Goal: Task Accomplishment & Management: Manage account settings

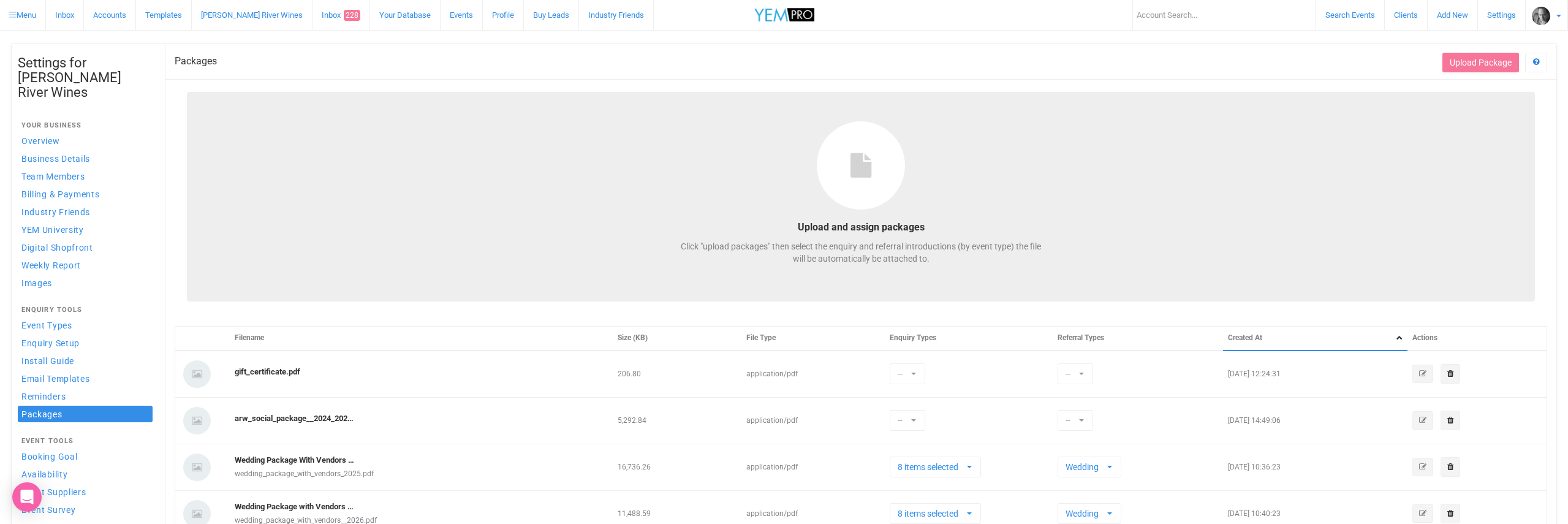
select select
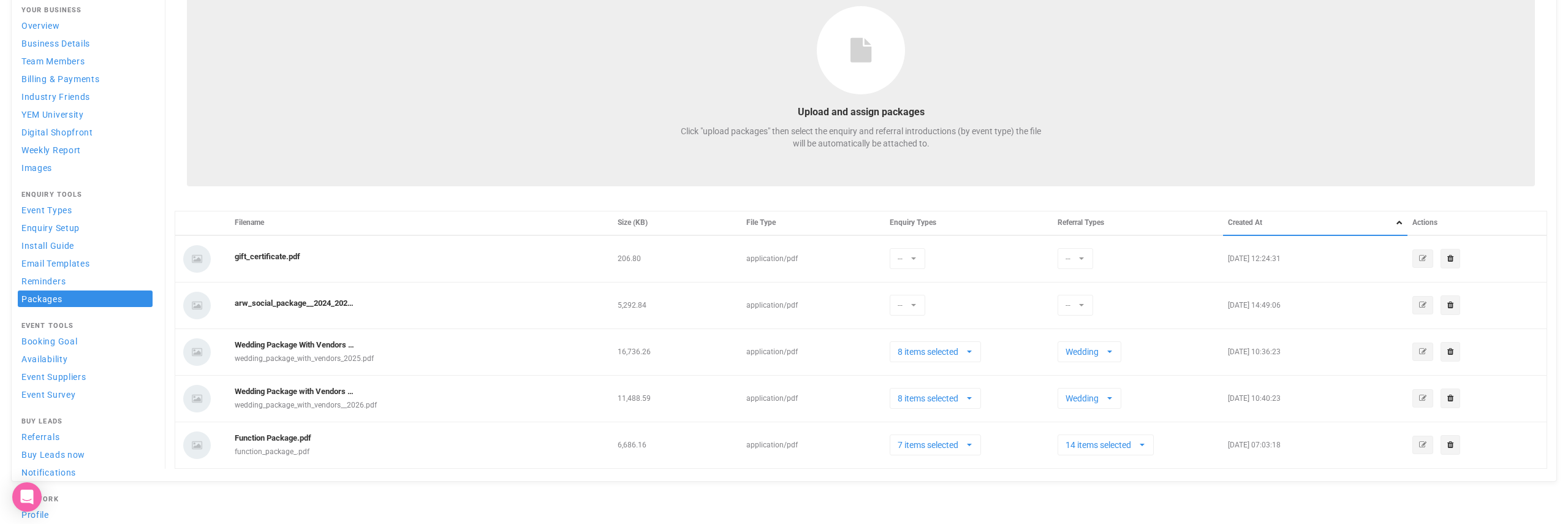
scroll to position [13, 0]
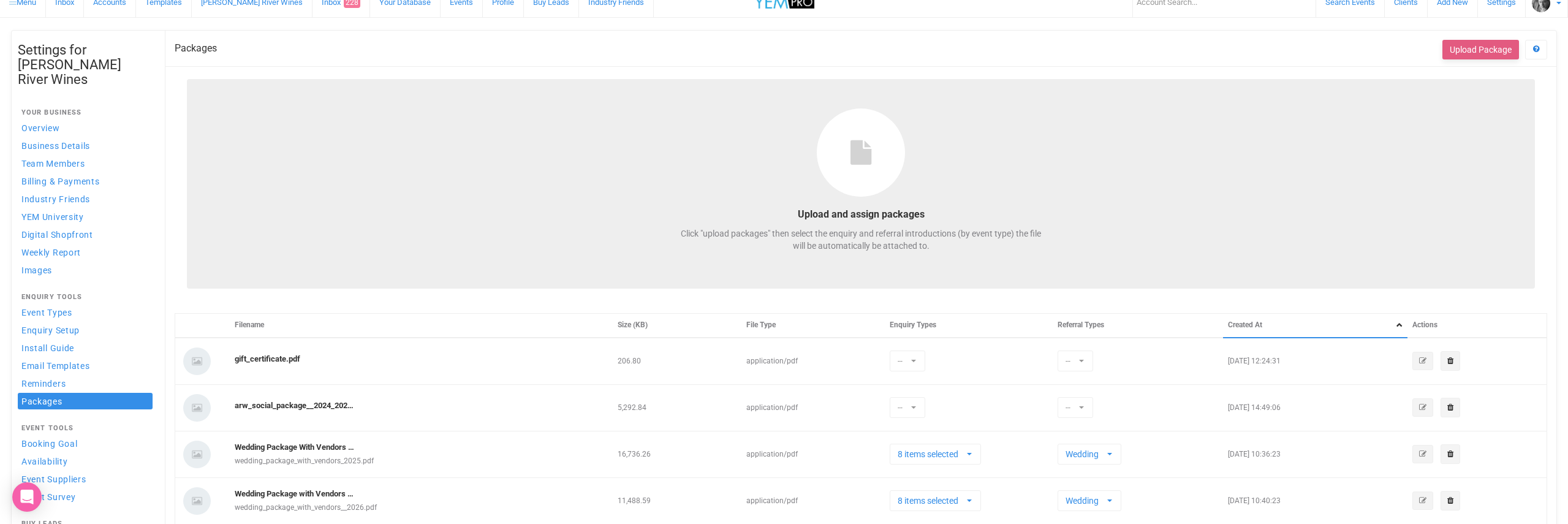
click at [1478, 49] on button "Upload Package" at bounding box center [1480, 50] width 77 height 19
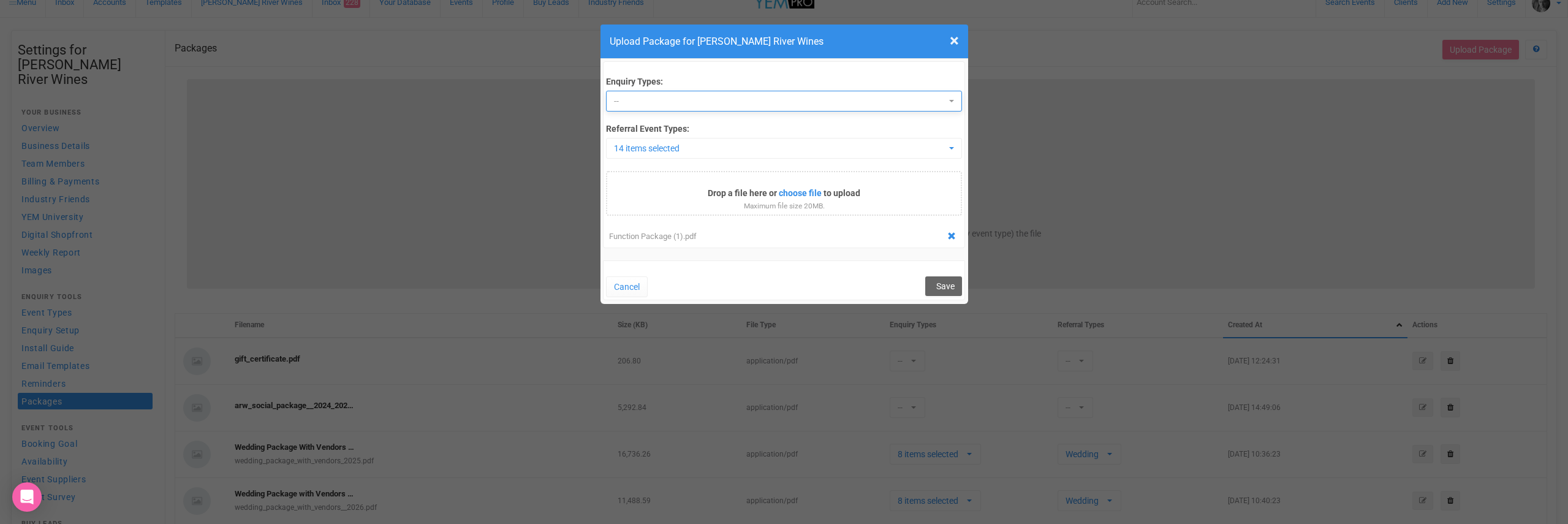
click at [617, 100] on span "--" at bounding box center [780, 101] width 332 height 12
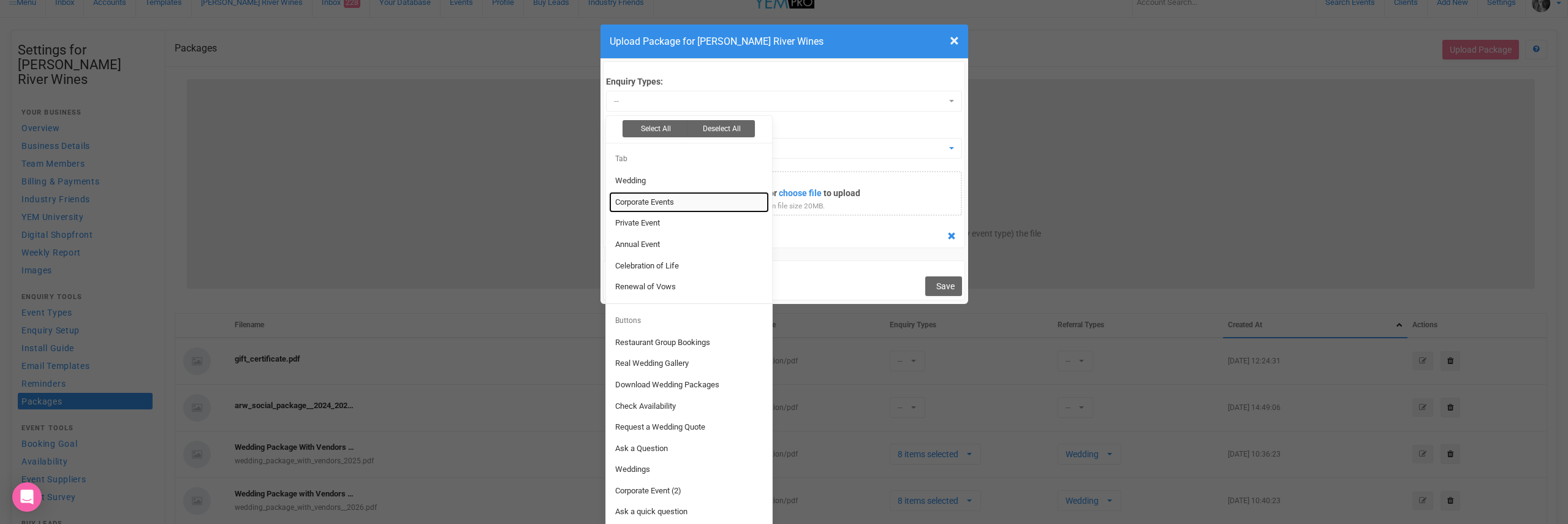
click at [642, 199] on span "Corporate Events" at bounding box center [644, 203] width 59 height 12
select select "161201"
drag, startPoint x: 644, startPoint y: 219, endPoint x: 656, endPoint y: 232, distance: 17.7
click at [644, 219] on span "Private Event" at bounding box center [637, 223] width 45 height 12
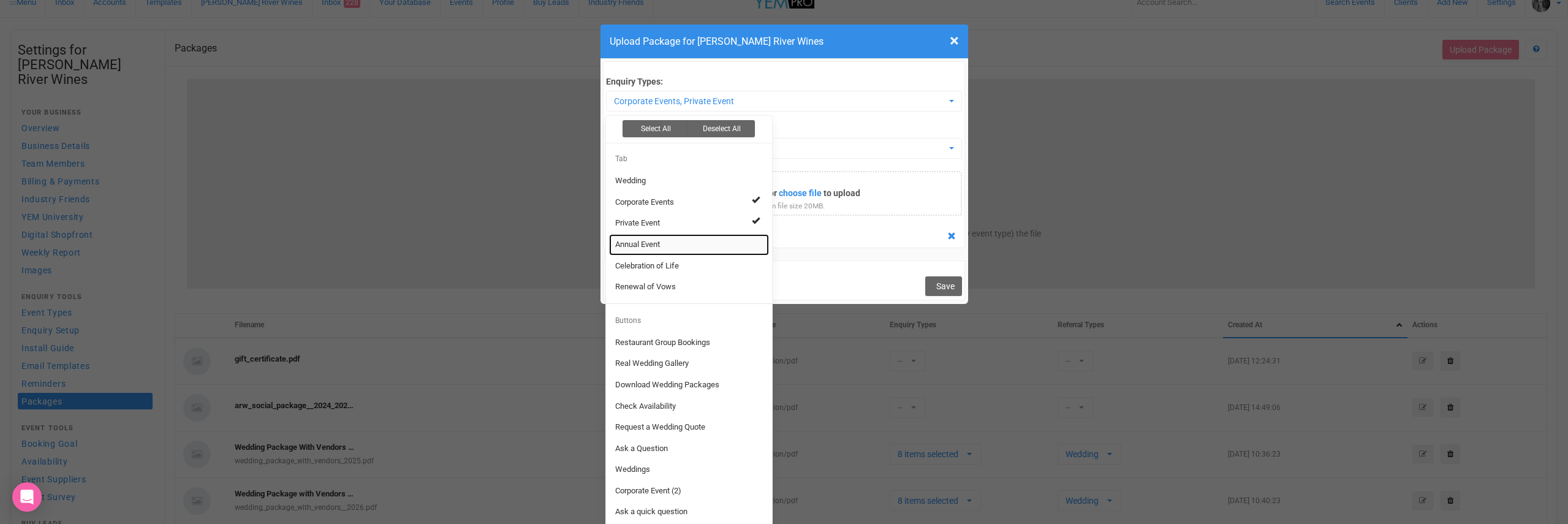
click at [655, 239] on span "Annual Event" at bounding box center [637, 245] width 45 height 12
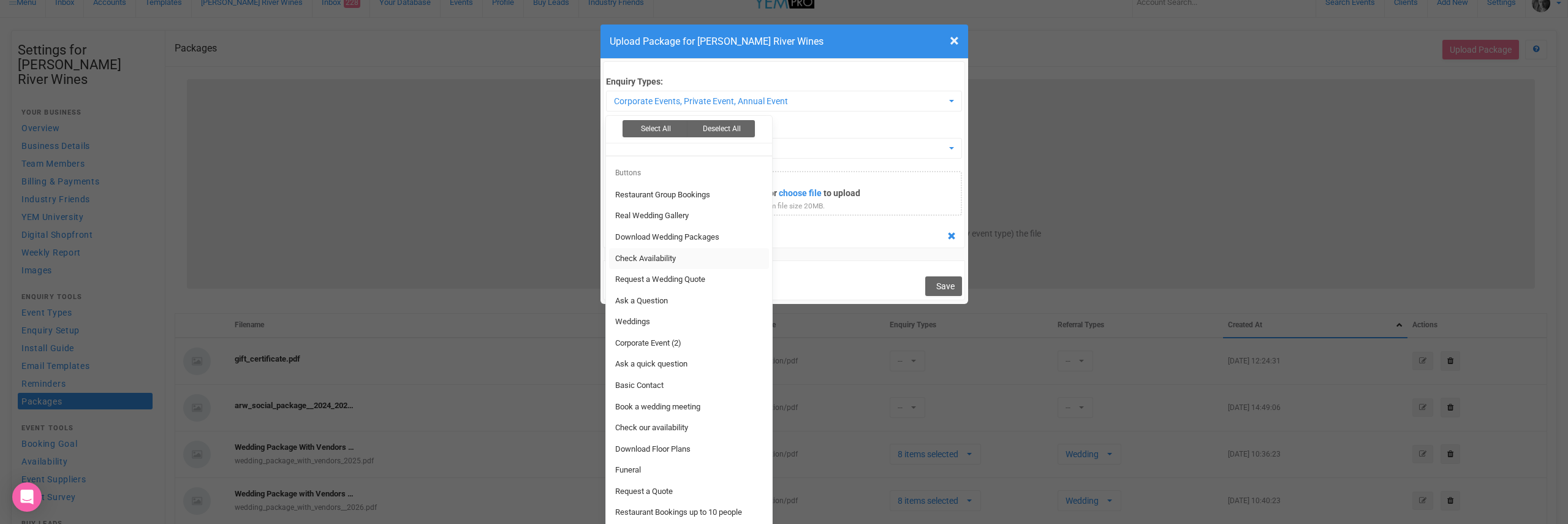
scroll to position [171, 0]
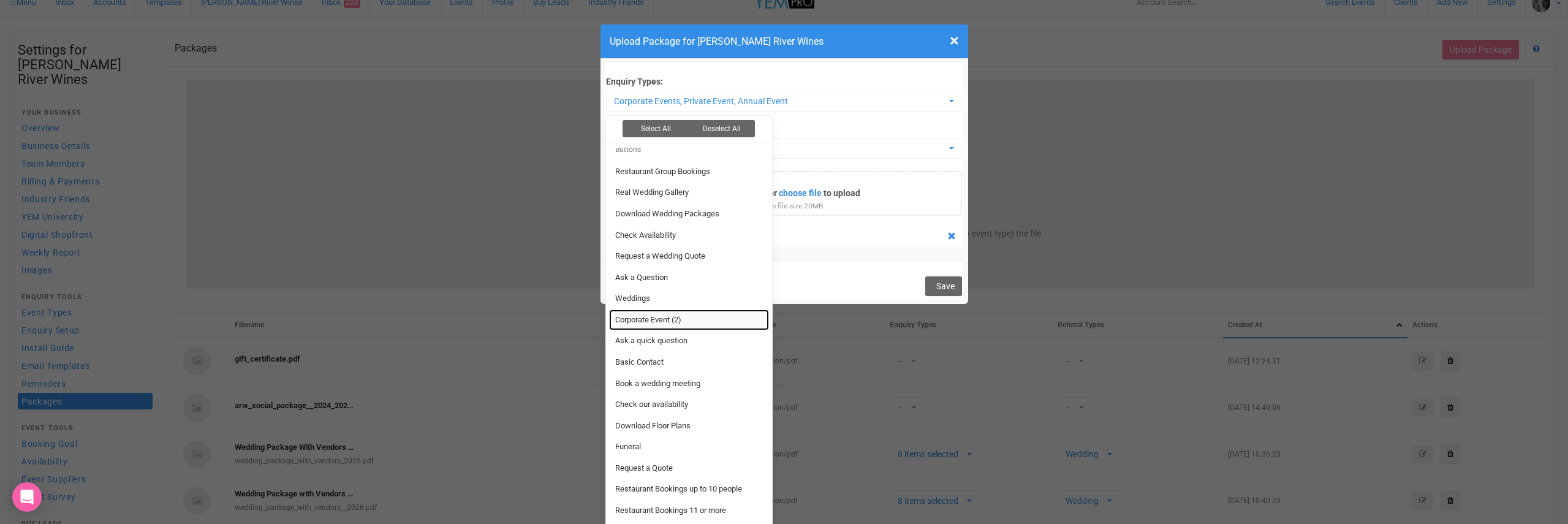
click at [681, 314] on span "Corporate Event (2)" at bounding box center [648, 320] width 66 height 12
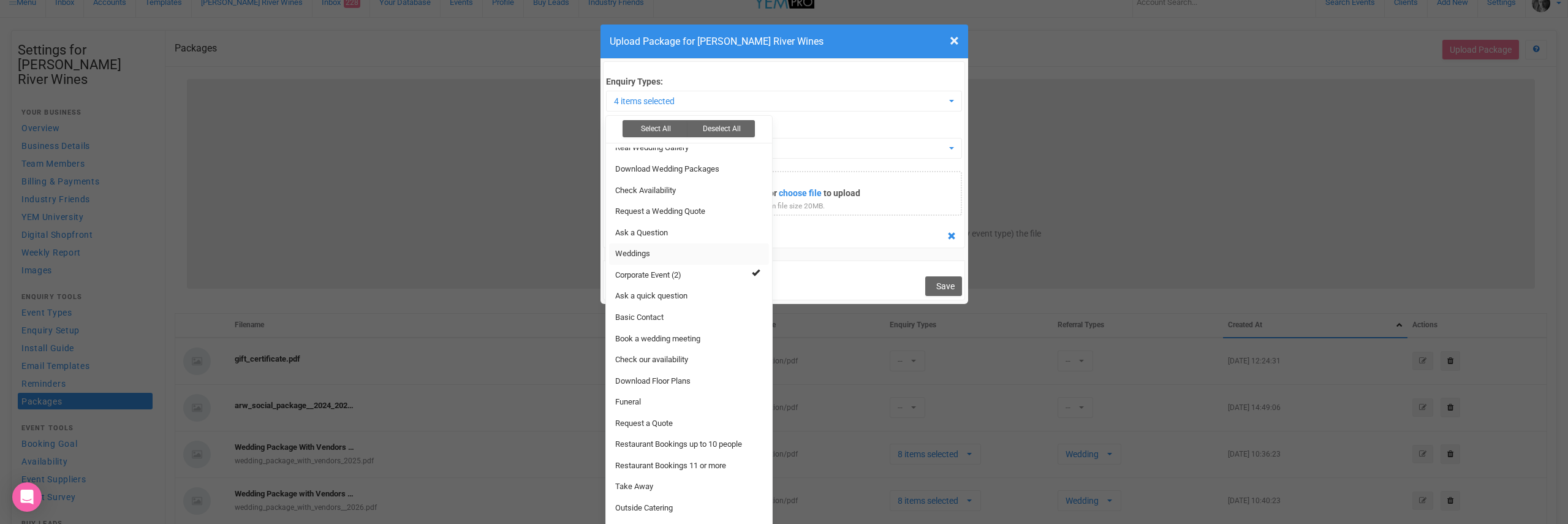
scroll to position [2, 0]
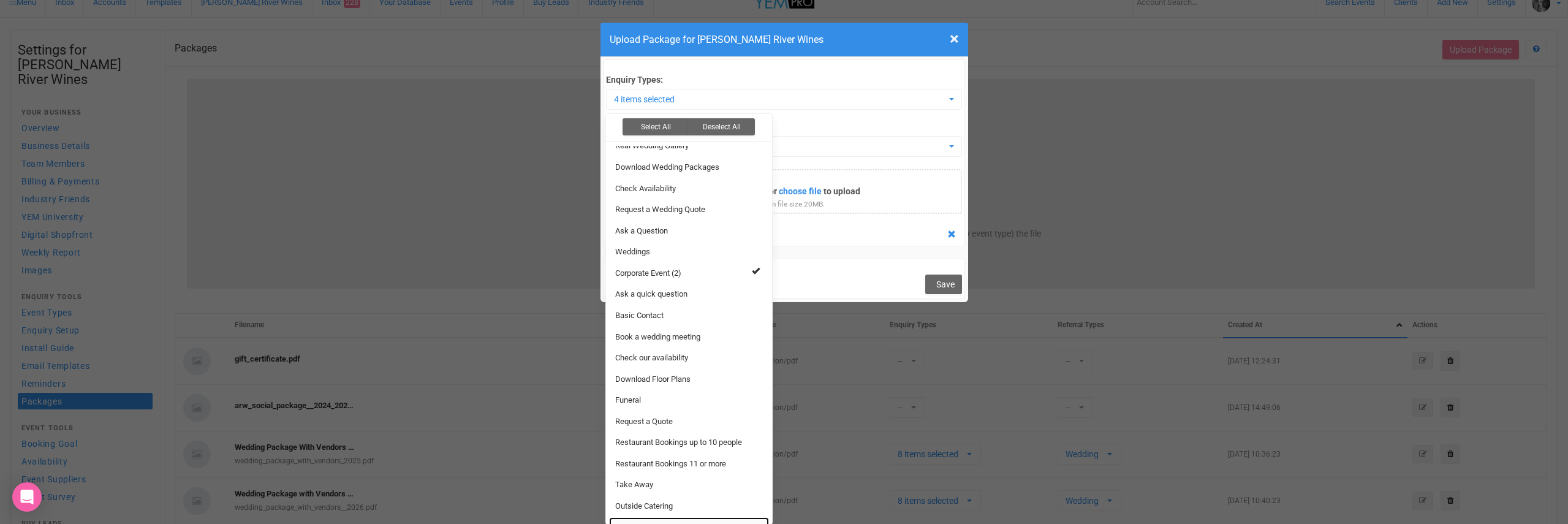
click at [691, 520] on link "Corporate Event (3)" at bounding box center [689, 528] width 160 height 21
click at [865, 230] on div "Function Package (1).pdf" at bounding box center [784, 236] width 356 height 18
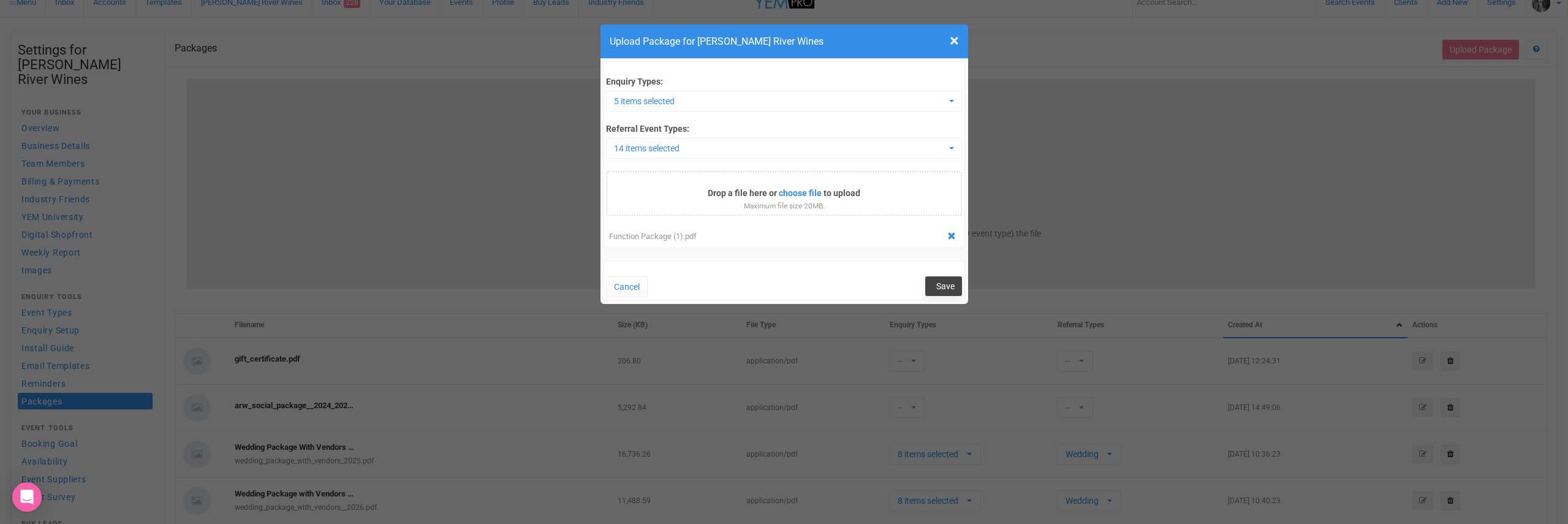
click at [944, 282] on span "Save" at bounding box center [946, 286] width 19 height 10
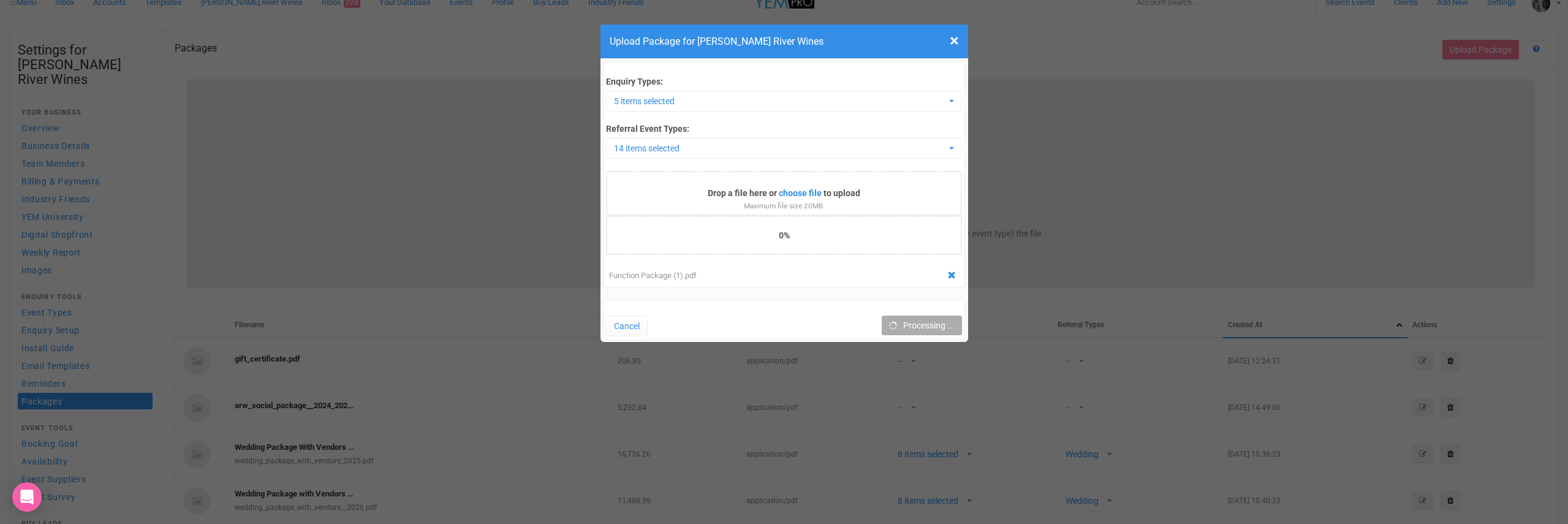
scroll to position [0, 0]
click at [850, 272] on div "Function Package (1).pdf" at bounding box center [784, 276] width 356 height 18
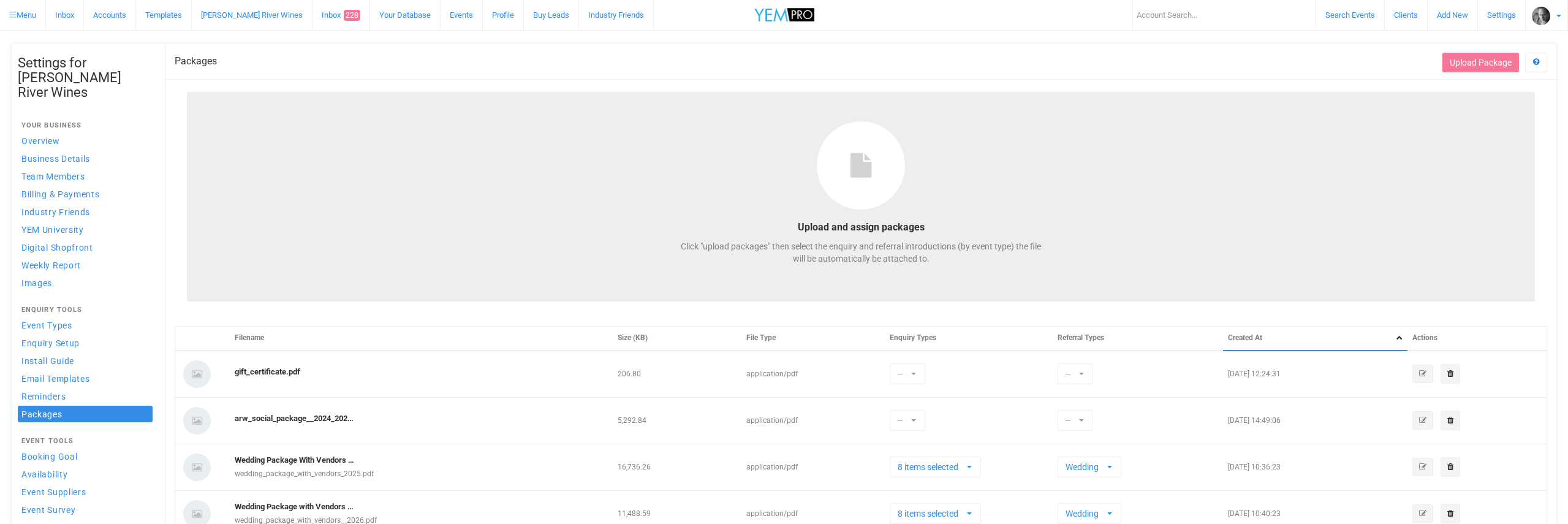
select select
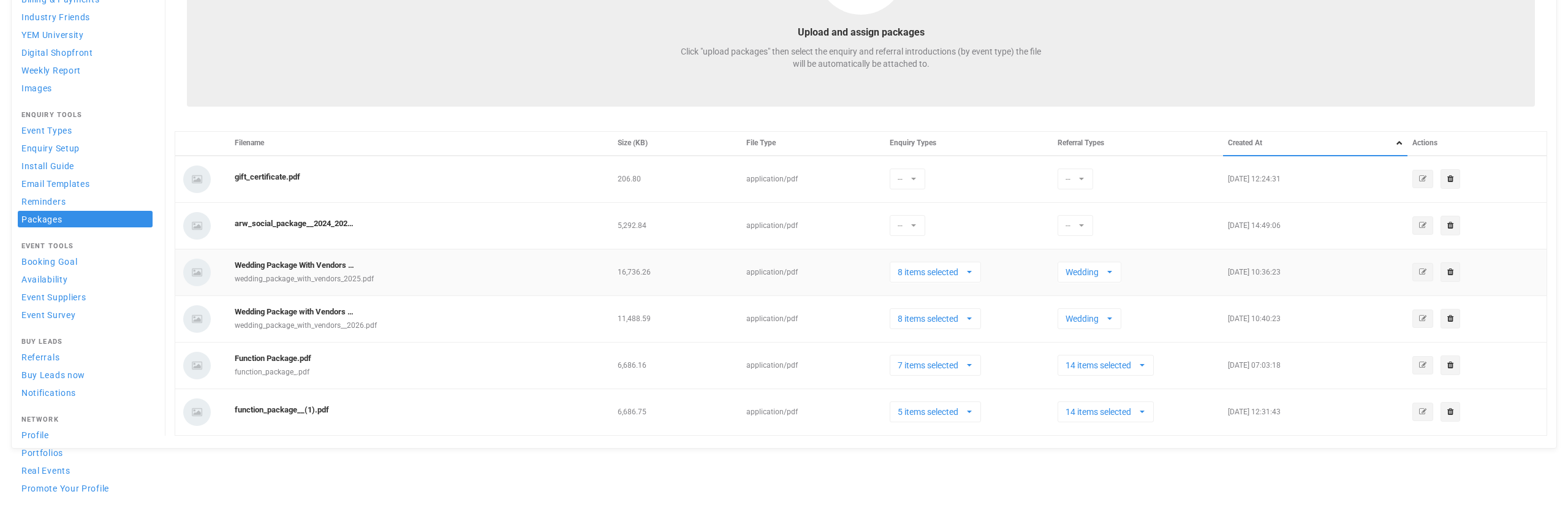
scroll to position [197, 0]
click at [1426, 408] on icon "button" at bounding box center [1422, 409] width 7 height 7
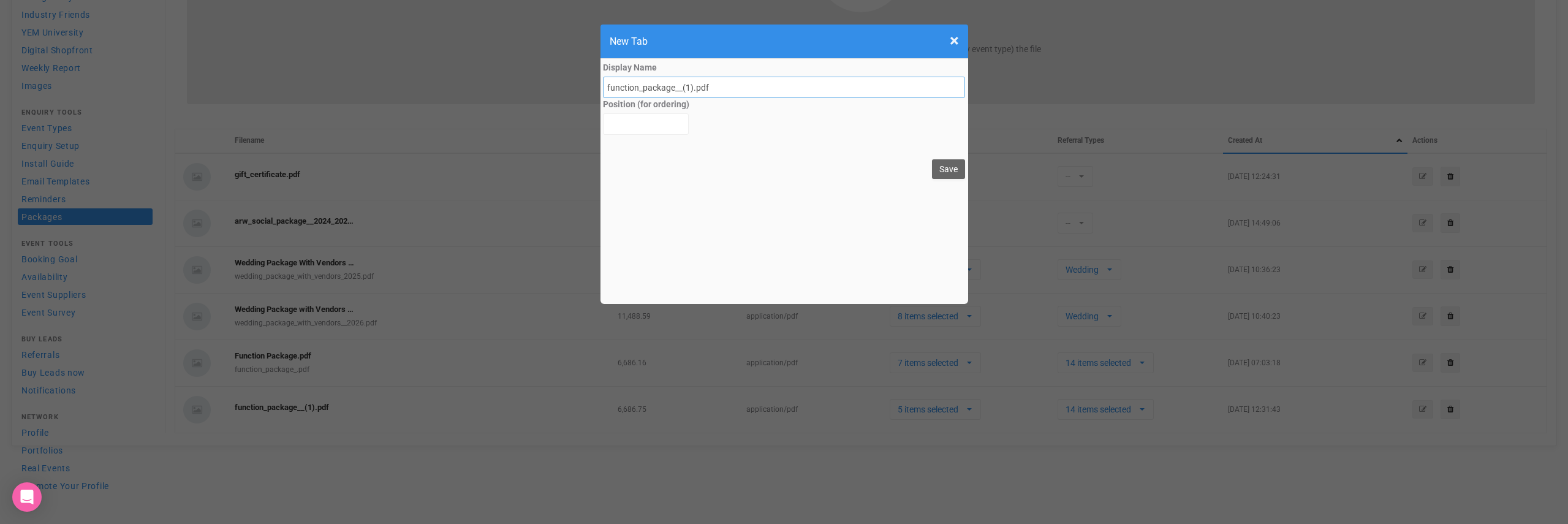
click at [606, 84] on input "function_package__(1).pdf" at bounding box center [784, 87] width 362 height 21
drag, startPoint x: 677, startPoint y: 86, endPoint x: 670, endPoint y: 94, distance: 10.6
click at [677, 87] on input "Function Package__(1).pdf" at bounding box center [784, 87] width 362 height 21
type input "Function Package .pdf"
click at [949, 169] on button "Save" at bounding box center [948, 169] width 33 height 19
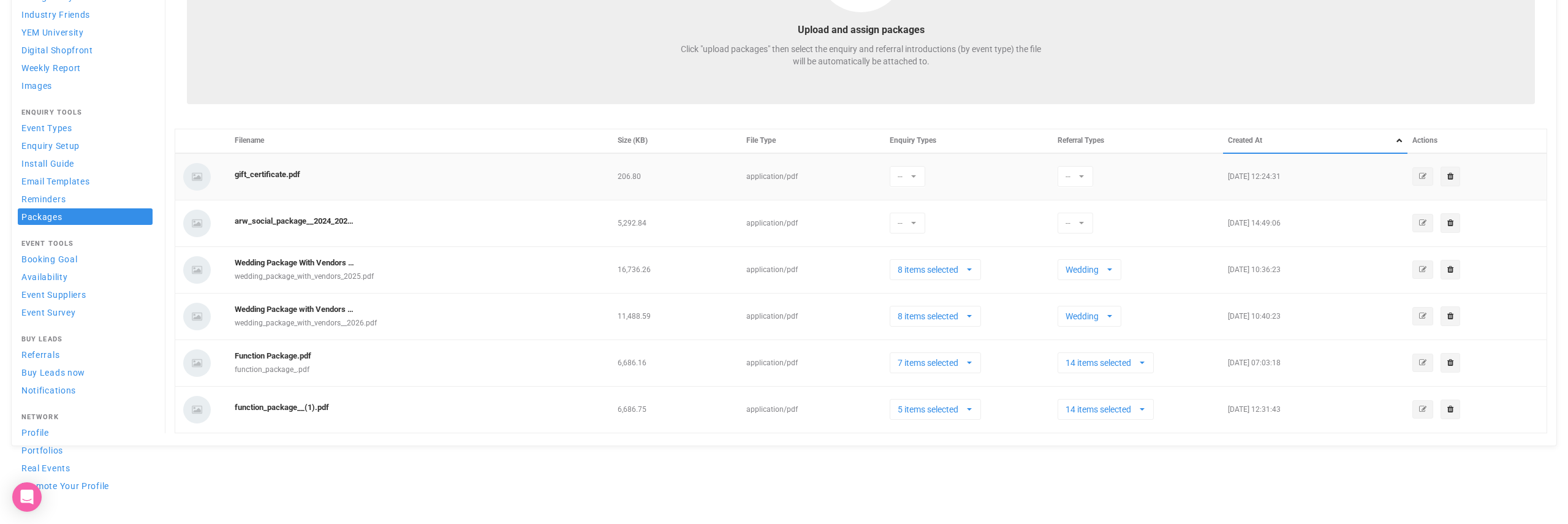
select select
click at [972, 365] on span "button" at bounding box center [969, 363] width 5 height 10
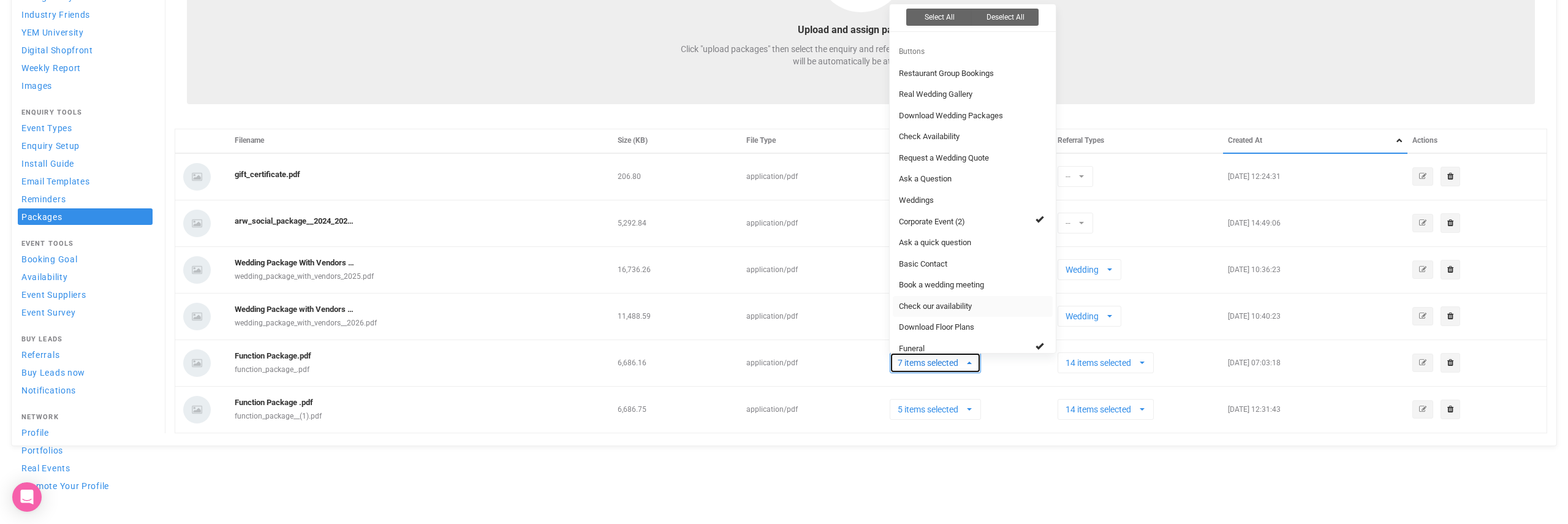
scroll to position [333, 0]
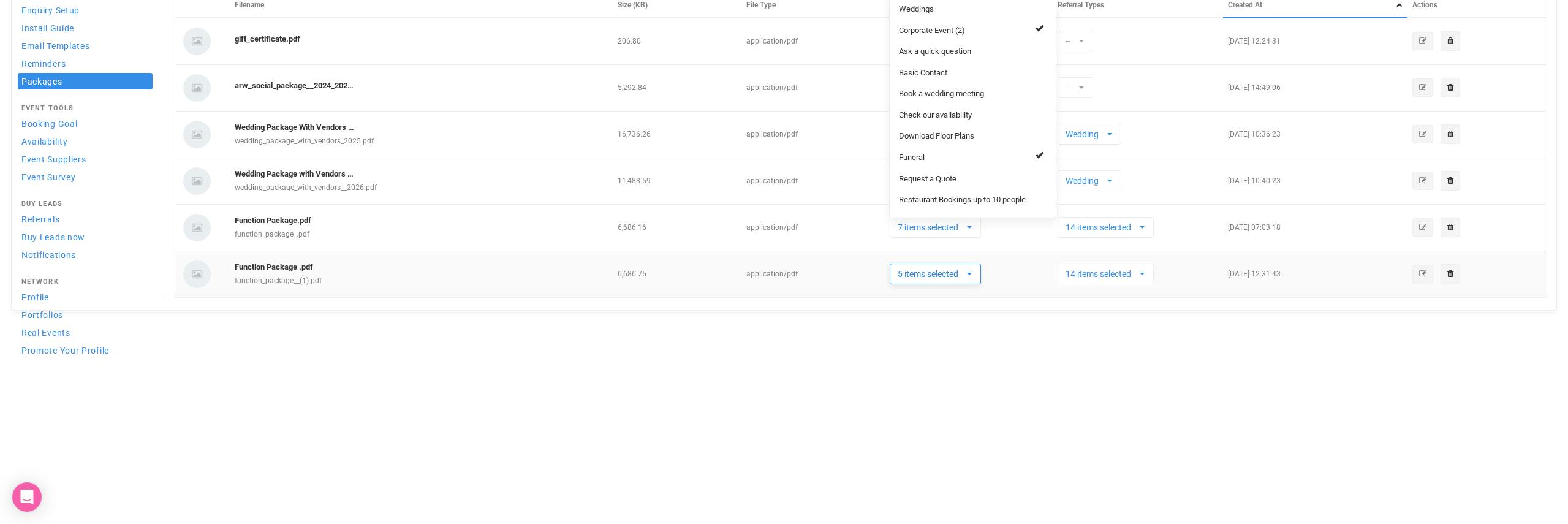
click at [972, 273] on span "button" at bounding box center [969, 274] width 5 height 3
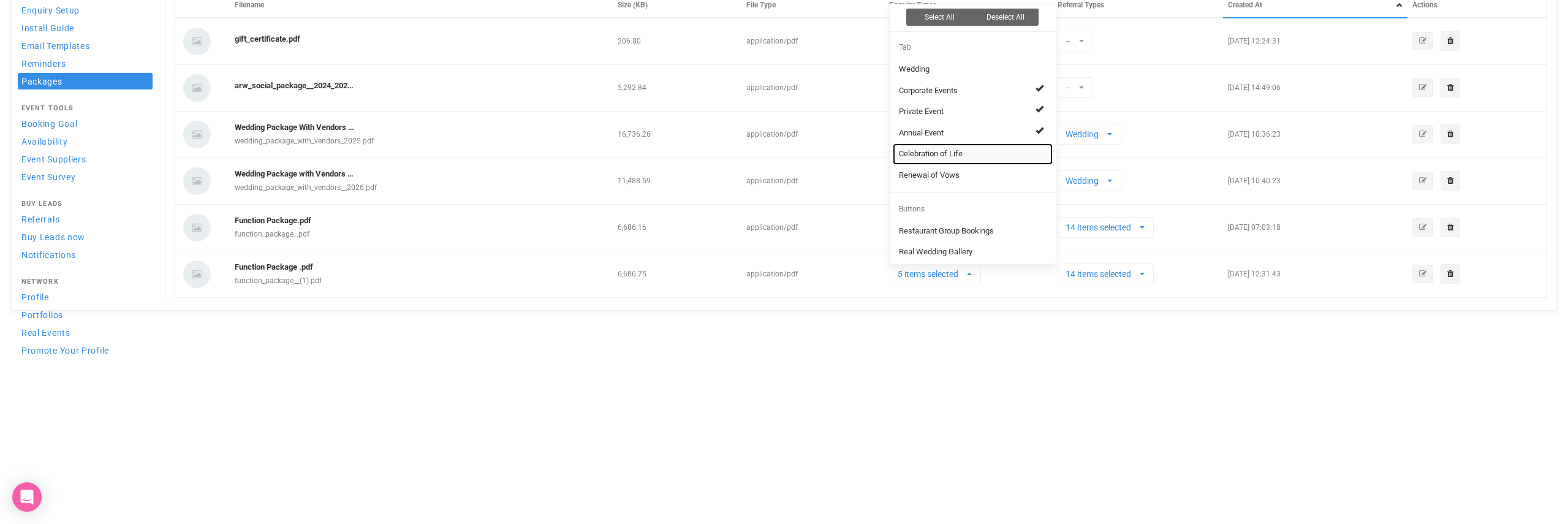
click at [1044, 150] on link "Celebration of Life" at bounding box center [973, 154] width 160 height 21
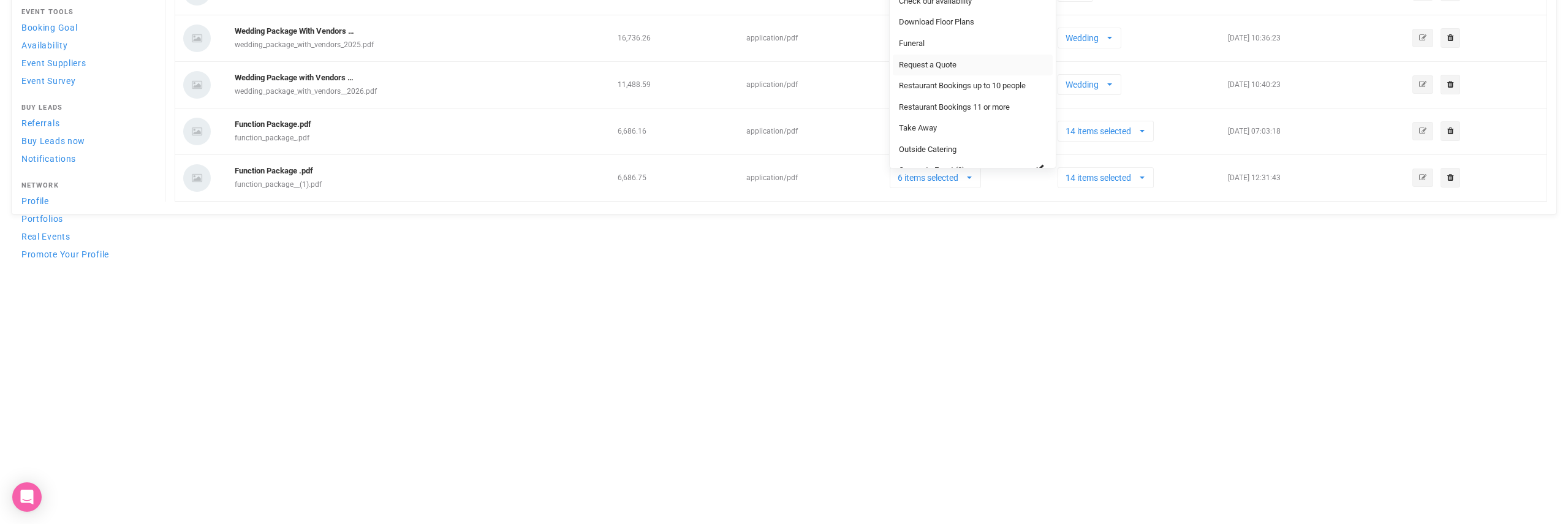
scroll to position [292, 0]
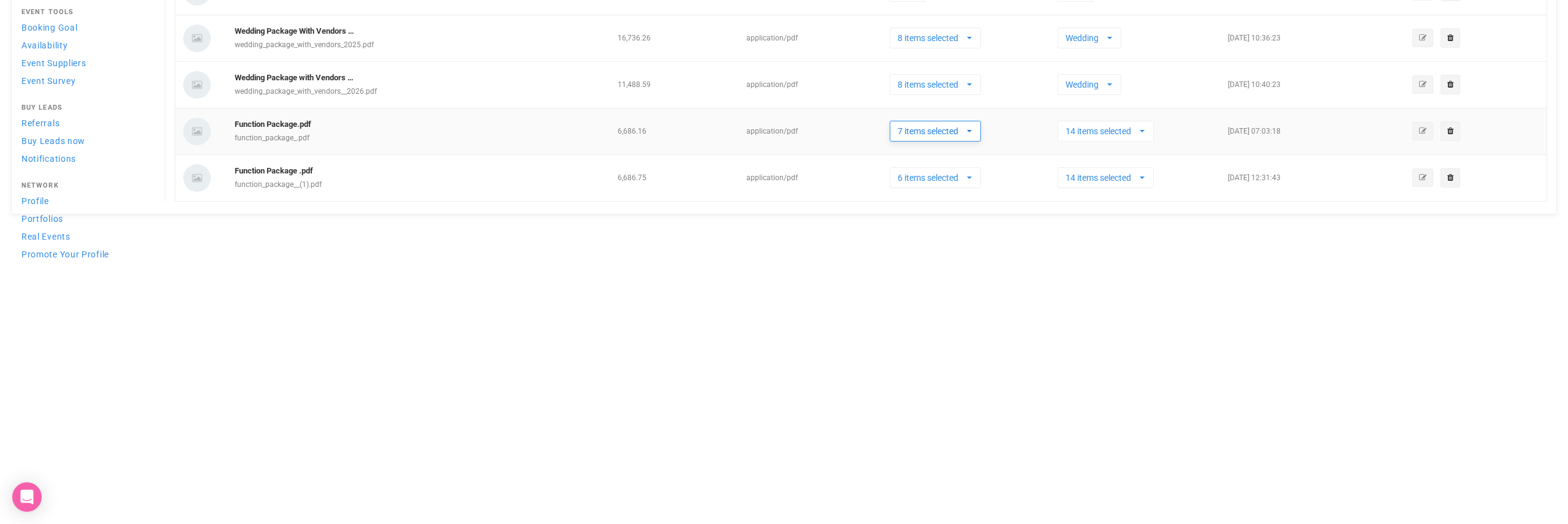
click at [970, 132] on span "button" at bounding box center [969, 131] width 5 height 10
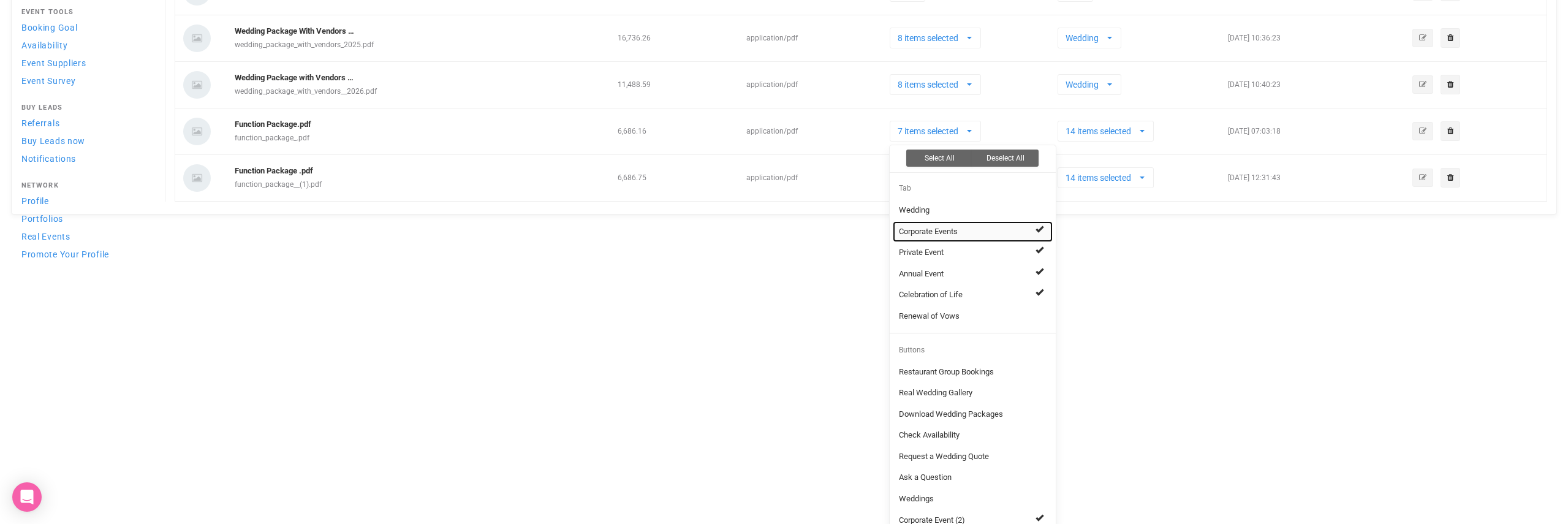
click at [1043, 231] on span at bounding box center [1040, 229] width 8 height 8
click at [1045, 243] on link "Private Event" at bounding box center [973, 252] width 160 height 21
click at [1045, 264] on link "Annual Event" at bounding box center [973, 274] width 160 height 21
click at [1043, 289] on span at bounding box center [1040, 292] width 8 height 8
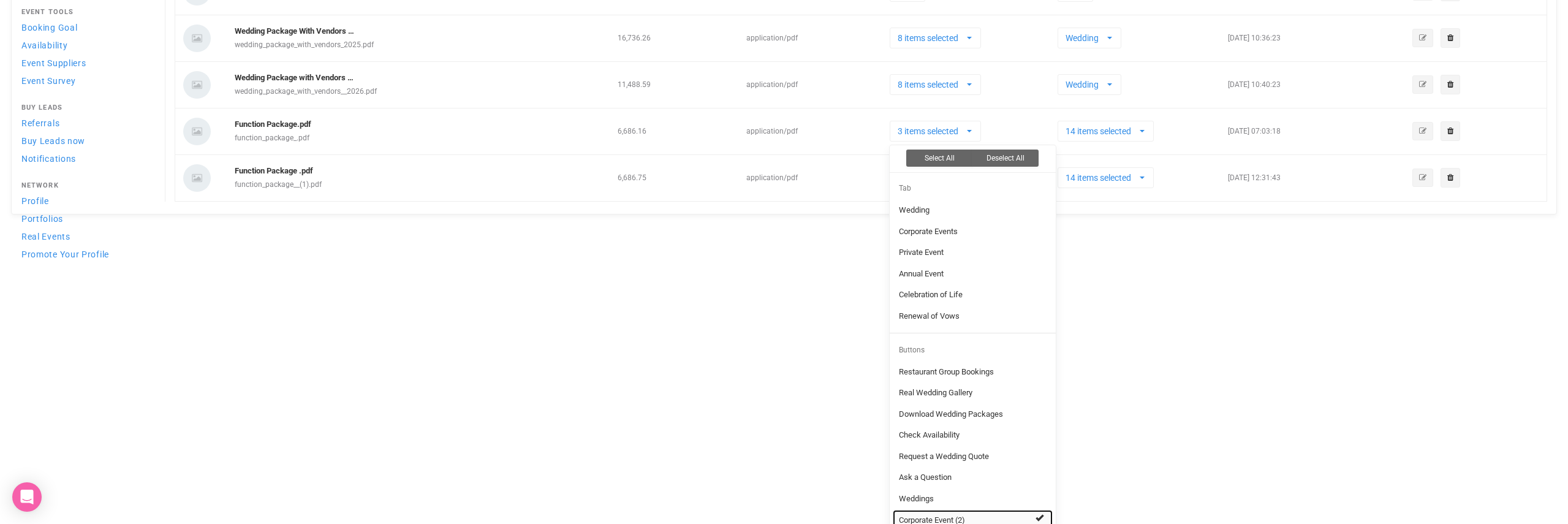
click at [1041, 514] on span at bounding box center [1040, 518] width 8 height 8
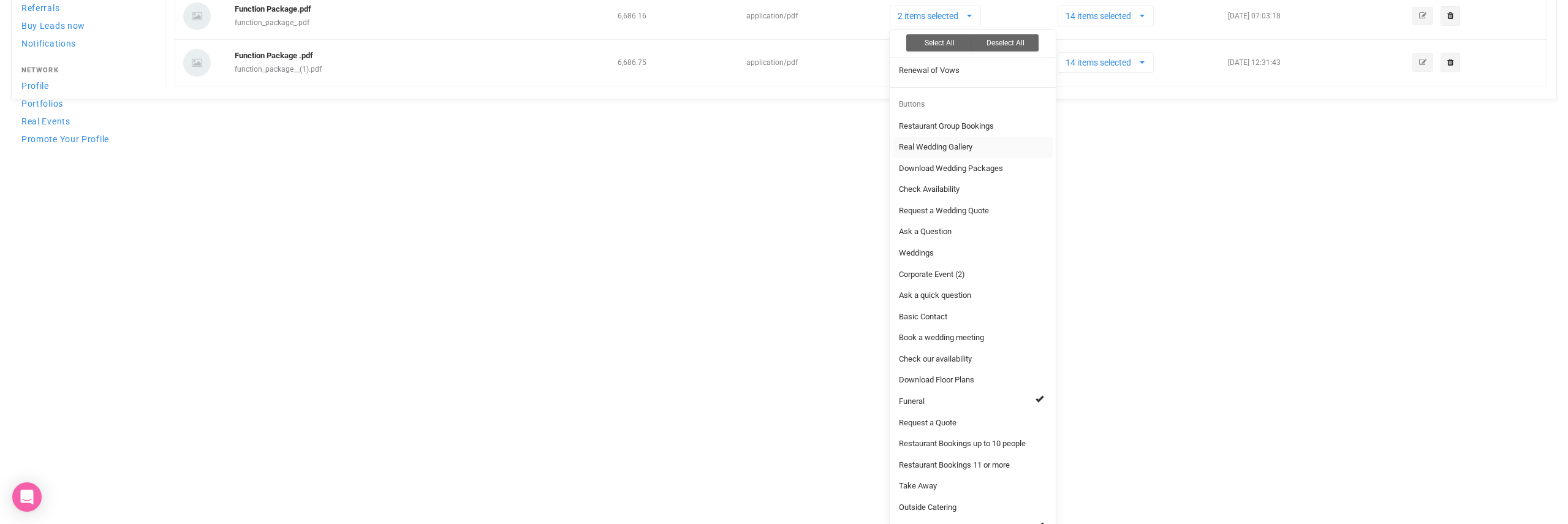
scroll to position [0, 0]
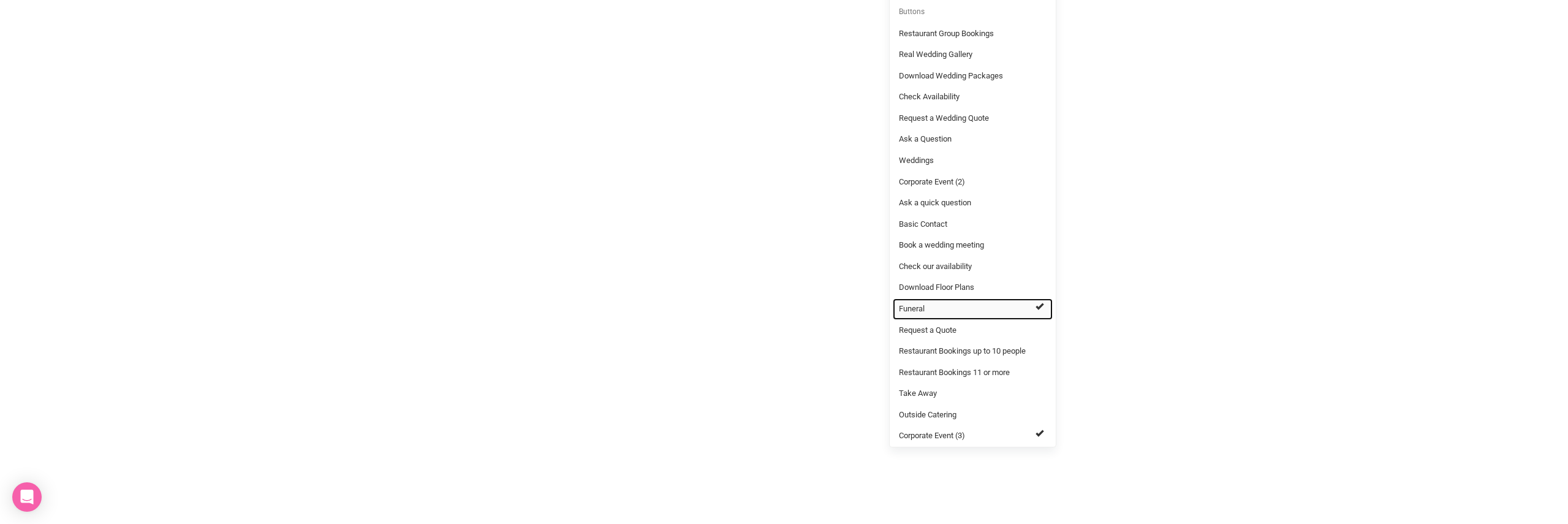
click at [1035, 301] on link "Funeral" at bounding box center [973, 309] width 160 height 21
select select "1239375"
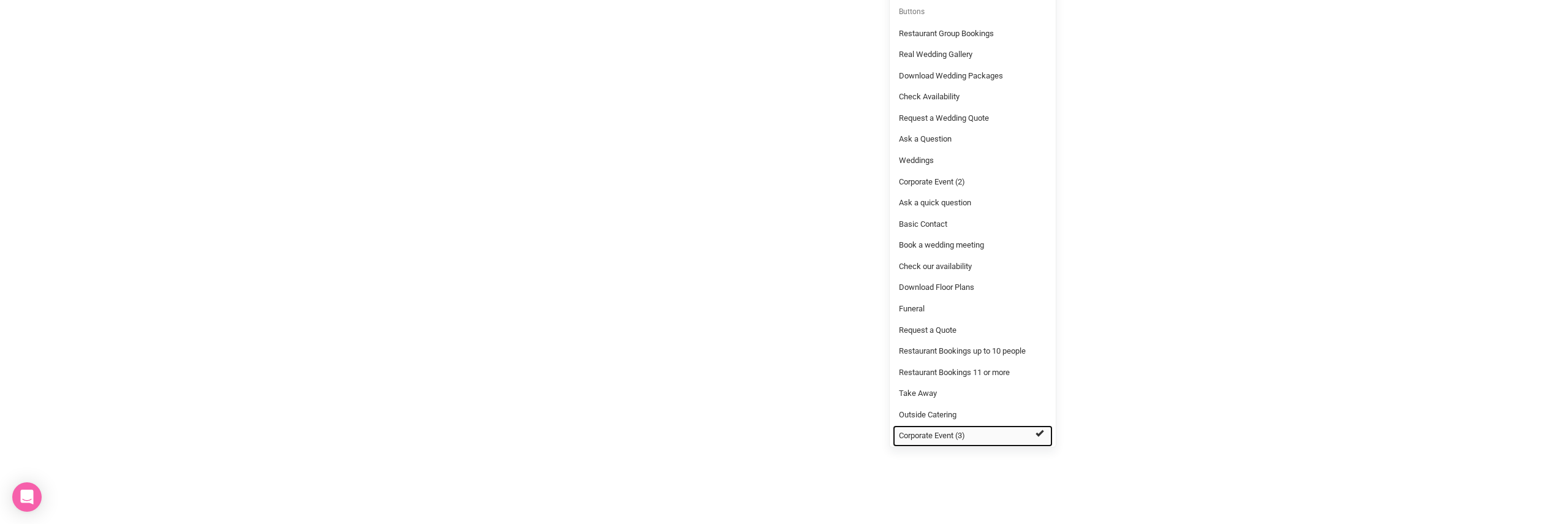
click at [1038, 425] on link "Corporate Event (3)" at bounding box center [973, 436] width 160 height 21
select select
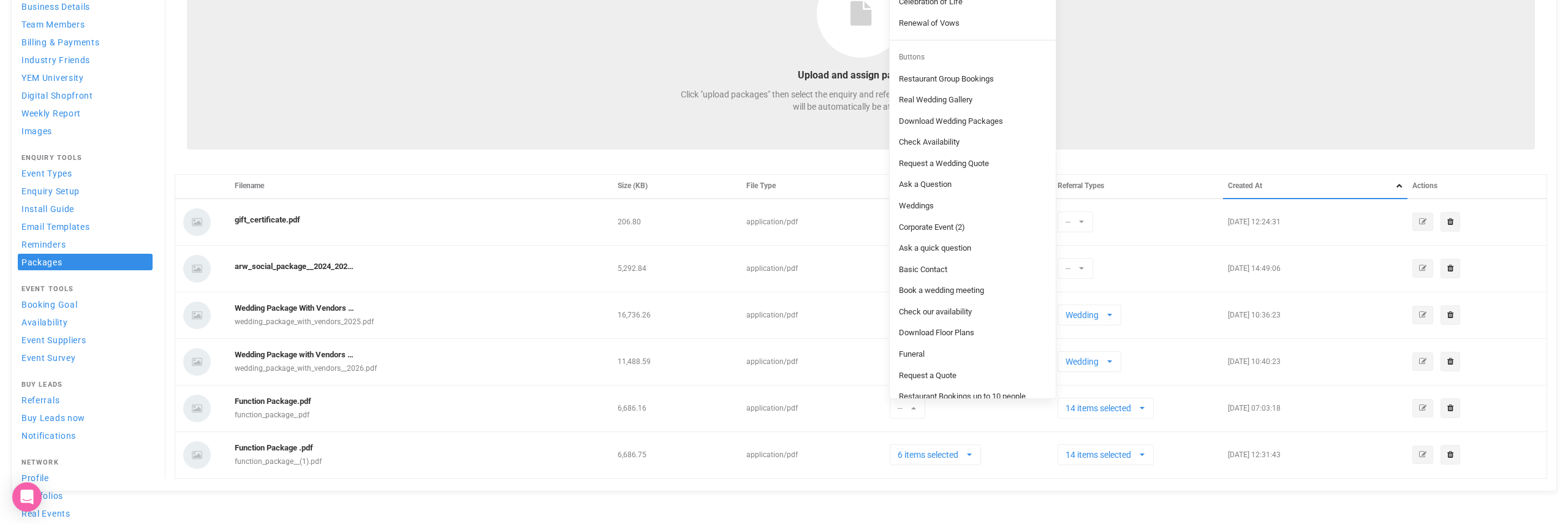
scroll to position [0, 0]
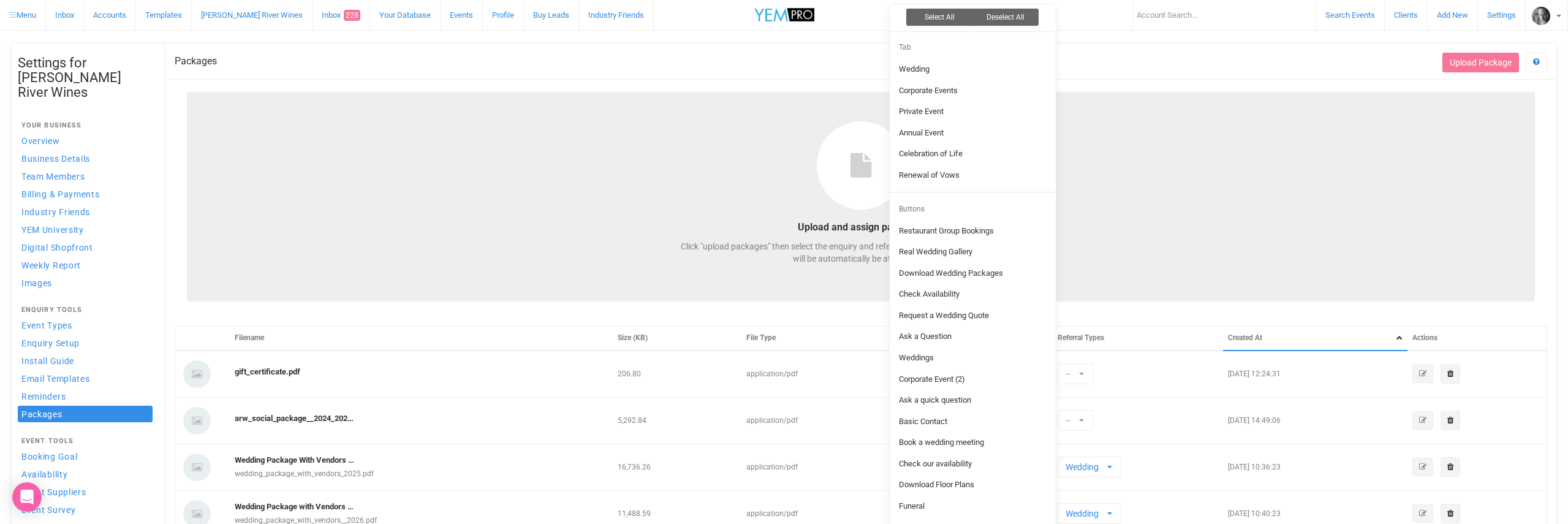
click at [1183, 253] on div "Upload and assign packages Click "upload packages" then select the enquiry and …" at bounding box center [861, 197] width 1348 height 210
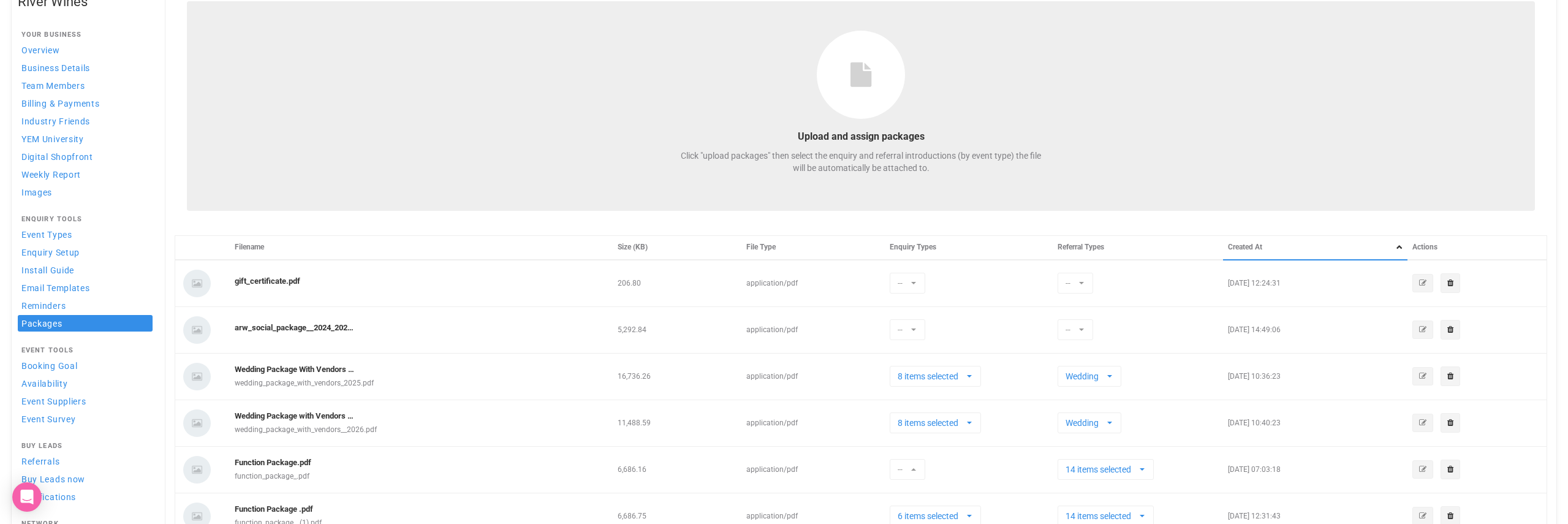
scroll to position [228, 0]
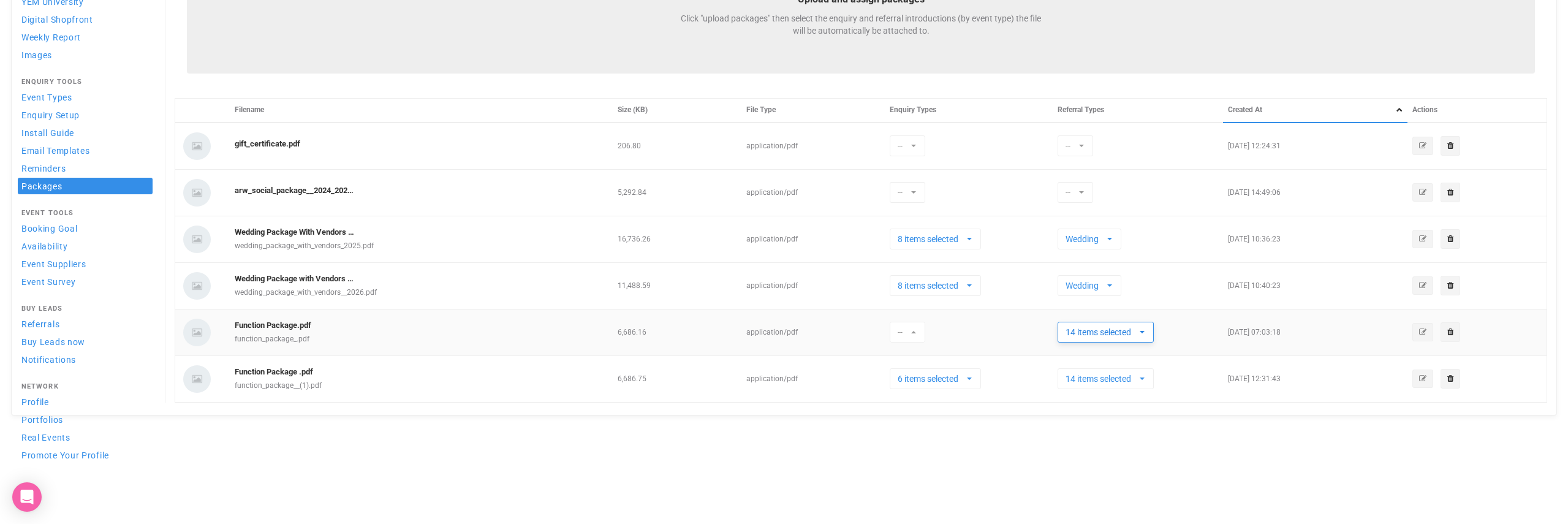
click at [1145, 334] on span "button" at bounding box center [1142, 332] width 5 height 10
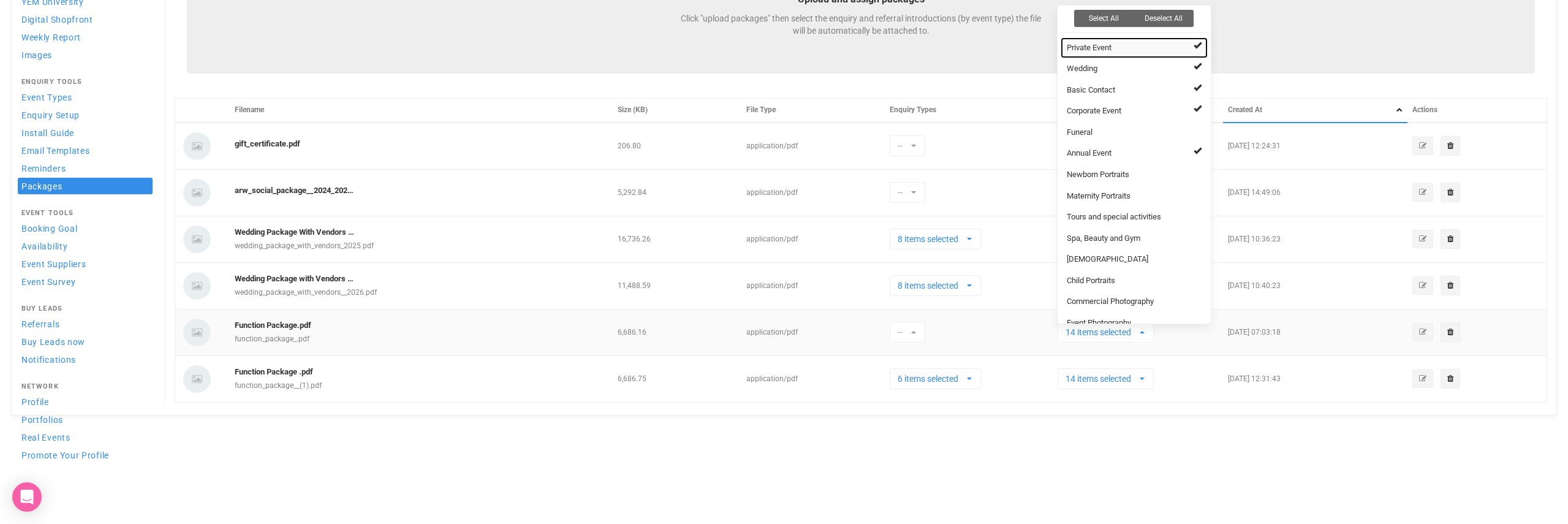
click at [1196, 44] on span at bounding box center [1198, 45] width 8 height 8
click at [1196, 62] on span at bounding box center [1198, 66] width 8 height 8
click at [1195, 83] on link "Basic Contact" at bounding box center [1134, 90] width 147 height 21
click at [1196, 105] on span at bounding box center [1198, 108] width 8 height 8
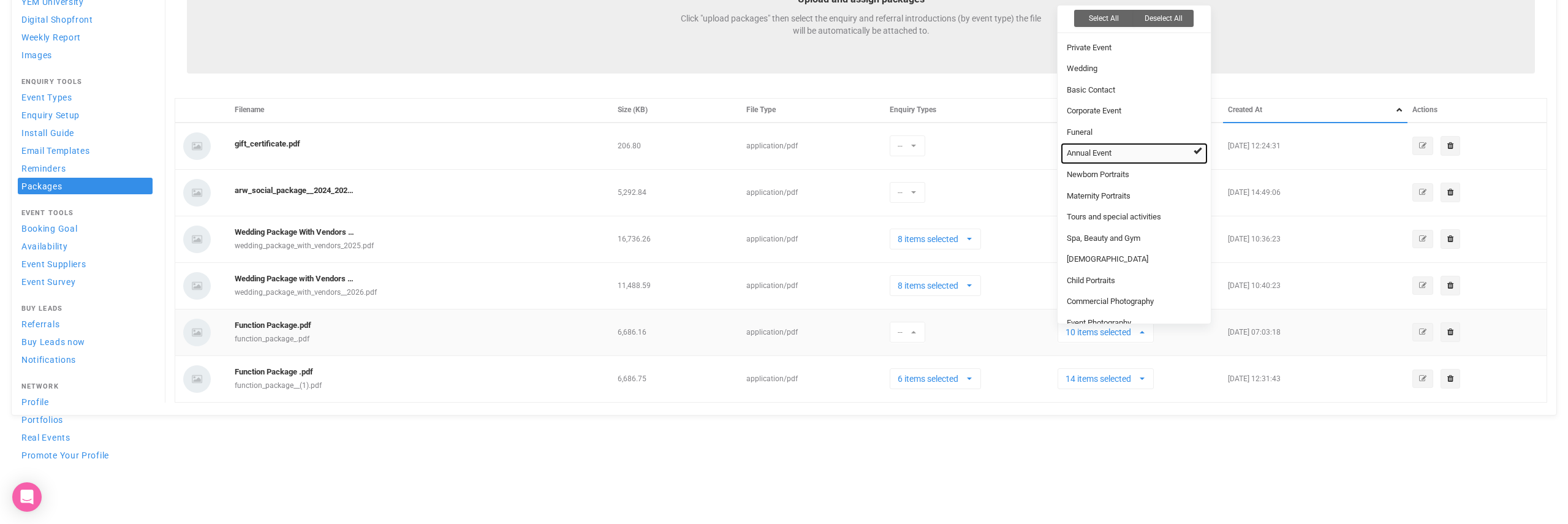
click at [1199, 150] on span at bounding box center [1198, 150] width 8 height 8
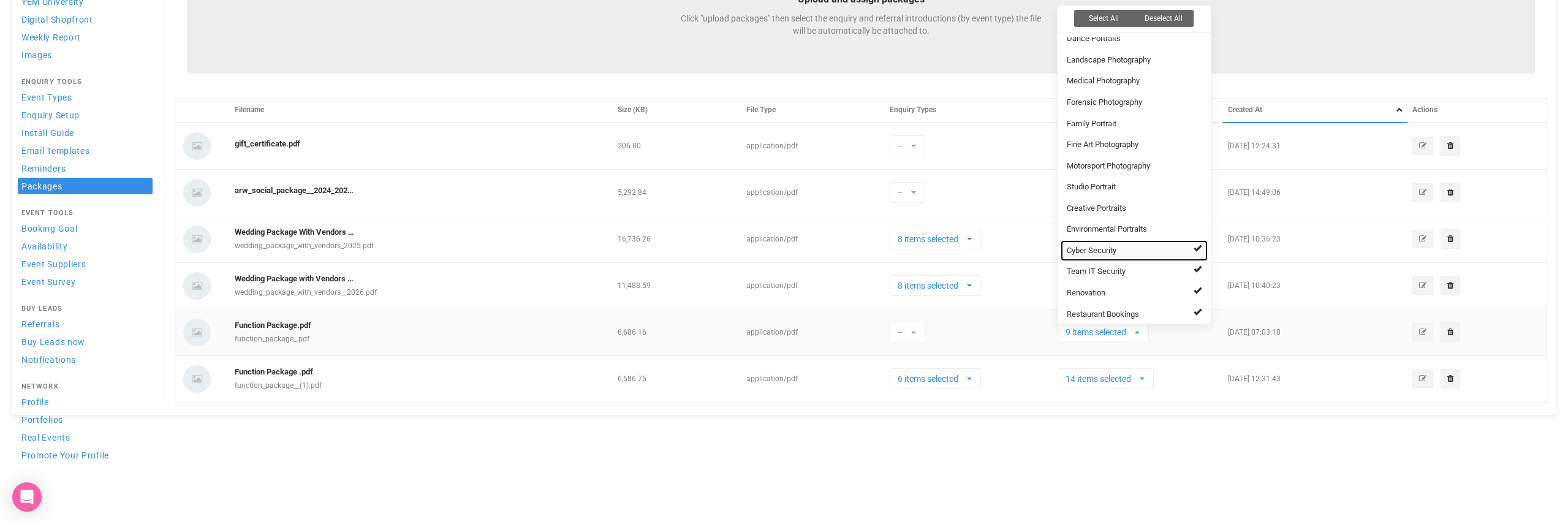
click at [1186, 240] on link "Cyber Security" at bounding box center [1134, 250] width 147 height 21
drag, startPoint x: 1184, startPoint y: 257, endPoint x: 1186, endPoint y: 265, distance: 8.2
click at [1184, 261] on link "Team IT Security" at bounding box center [1134, 272] width 147 height 21
click at [1188, 287] on link "Renovation" at bounding box center [1134, 293] width 147 height 21
click at [1187, 304] on link "Restaurant Bookings" at bounding box center [1134, 314] width 147 height 21
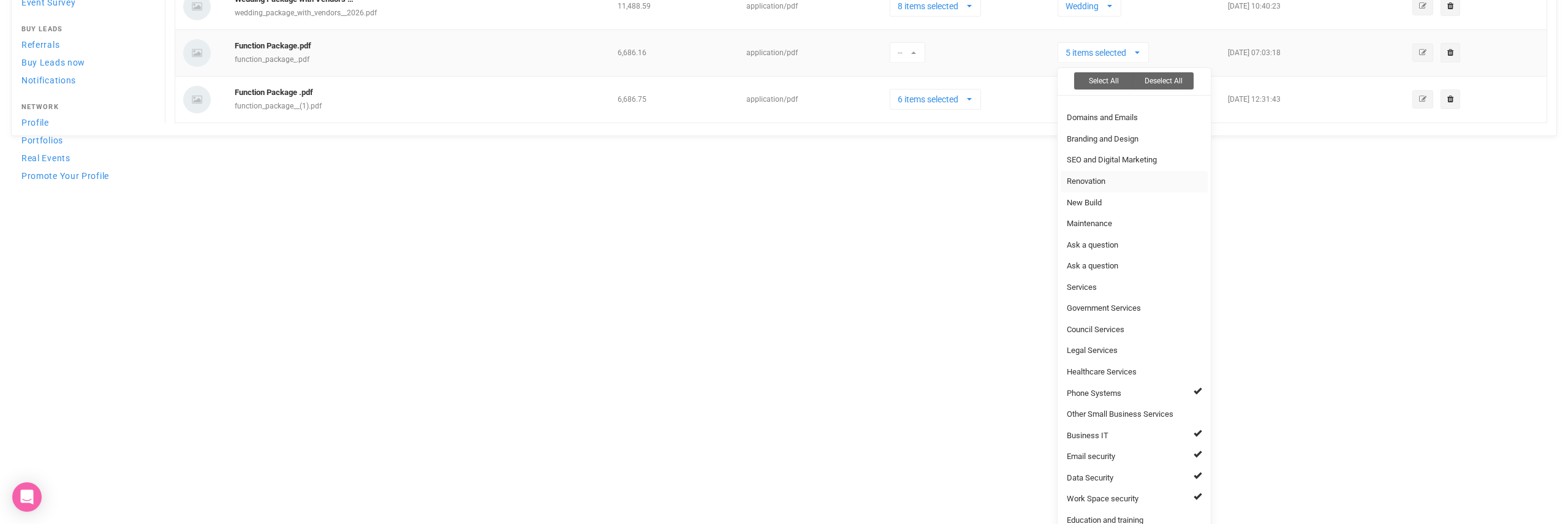
scroll to position [715, 0]
click at [1196, 402] on link "Phone Systems" at bounding box center [1134, 412] width 147 height 21
click at [1192, 445] on link "Business IT" at bounding box center [1134, 455] width 147 height 21
click at [1187, 465] on link "Email security" at bounding box center [1134, 476] width 147 height 21
click at [1196, 490] on span at bounding box center [1198, 494] width 8 height 8
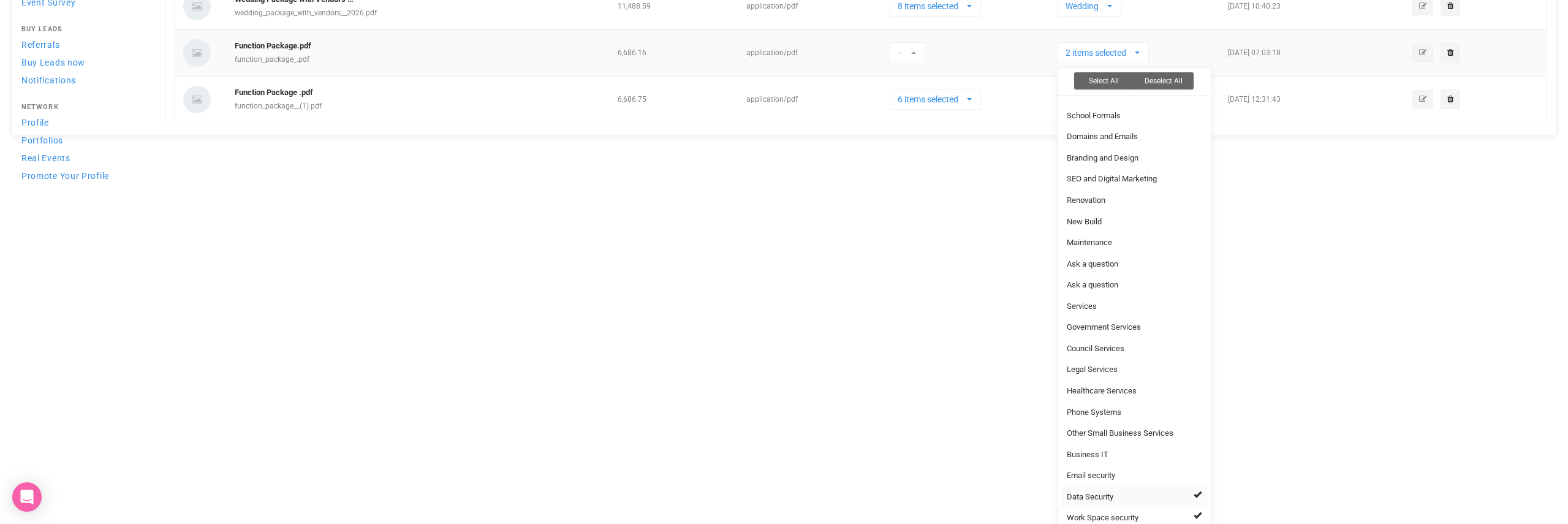
select select "174"
click at [1195, 511] on span at bounding box center [1197, 515] width 8 height 8
select select
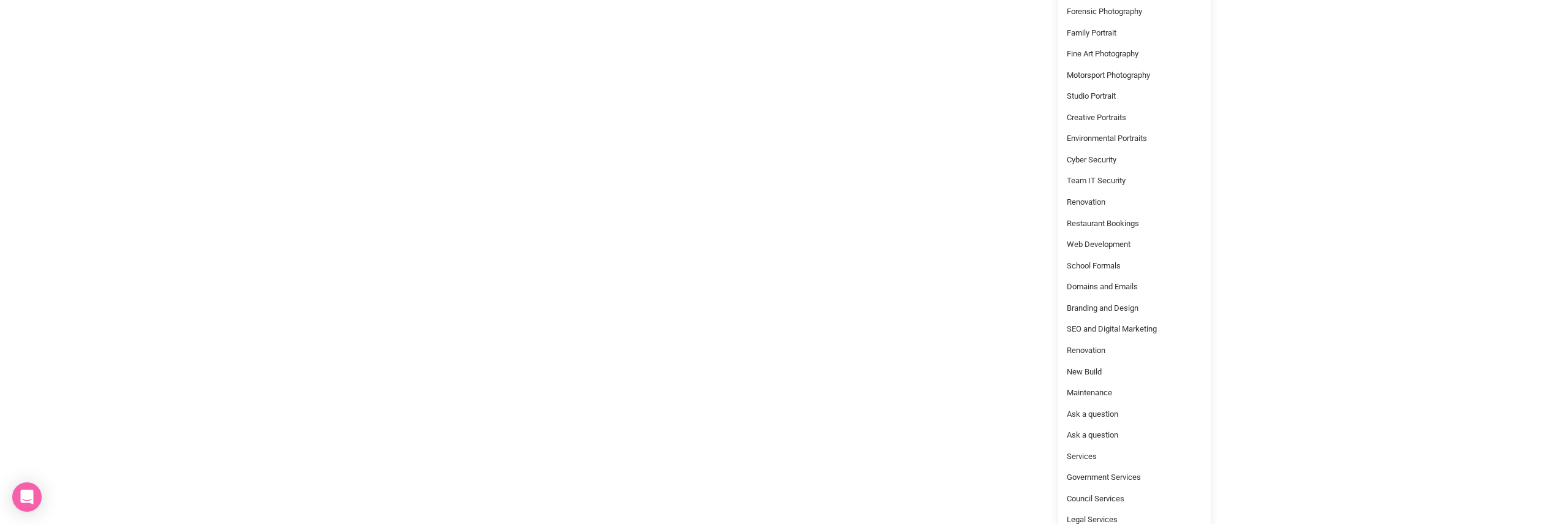
scroll to position [0, 0]
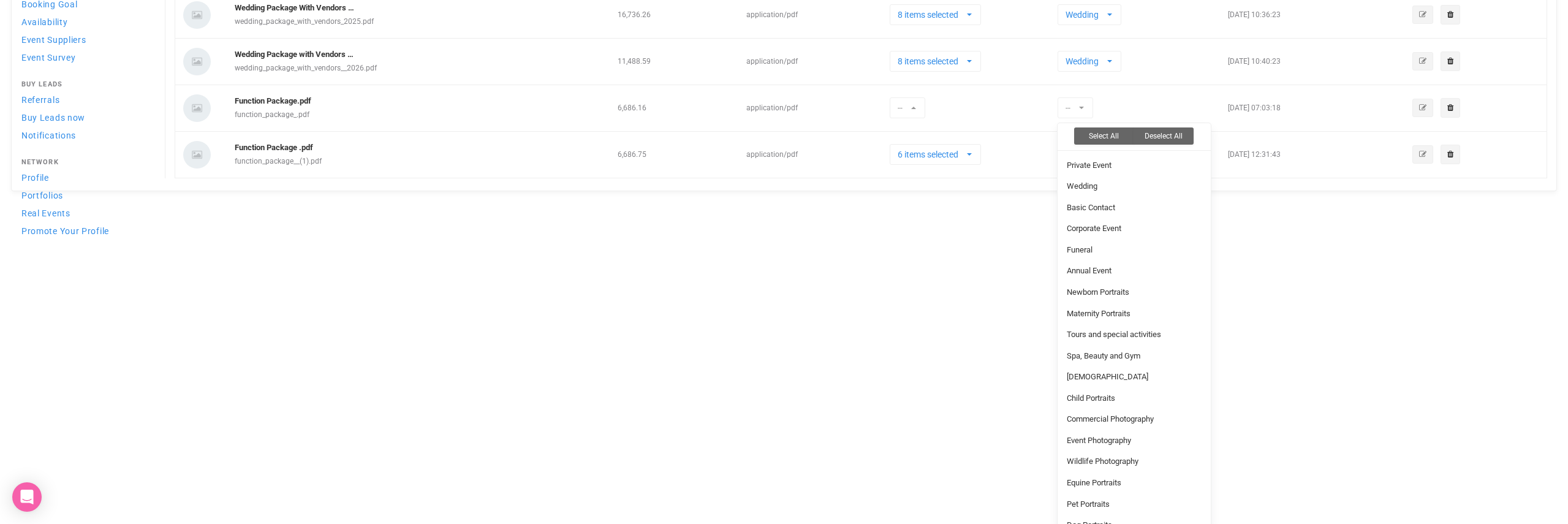
drag, startPoint x: 1060, startPoint y: 385, endPoint x: 979, endPoint y: 374, distance: 81.7
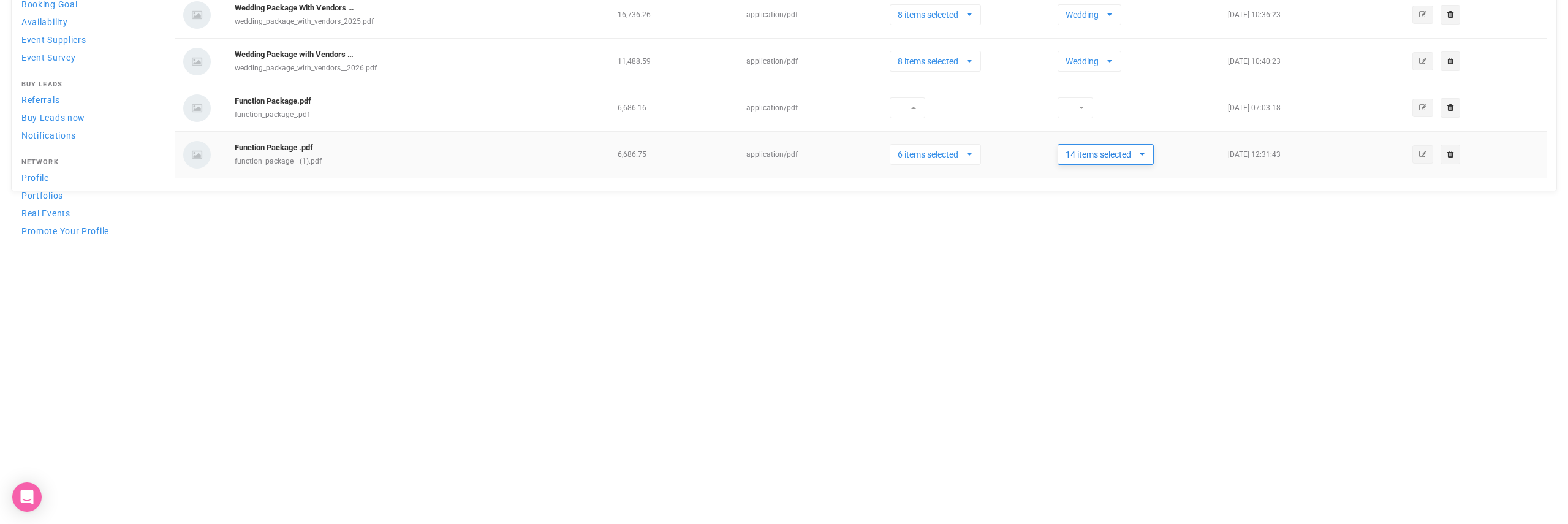
drag, startPoint x: 1146, startPoint y: 154, endPoint x: 1137, endPoint y: 154, distance: 9.0
click at [1144, 154] on span "button" at bounding box center [1142, 155] width 5 height 3
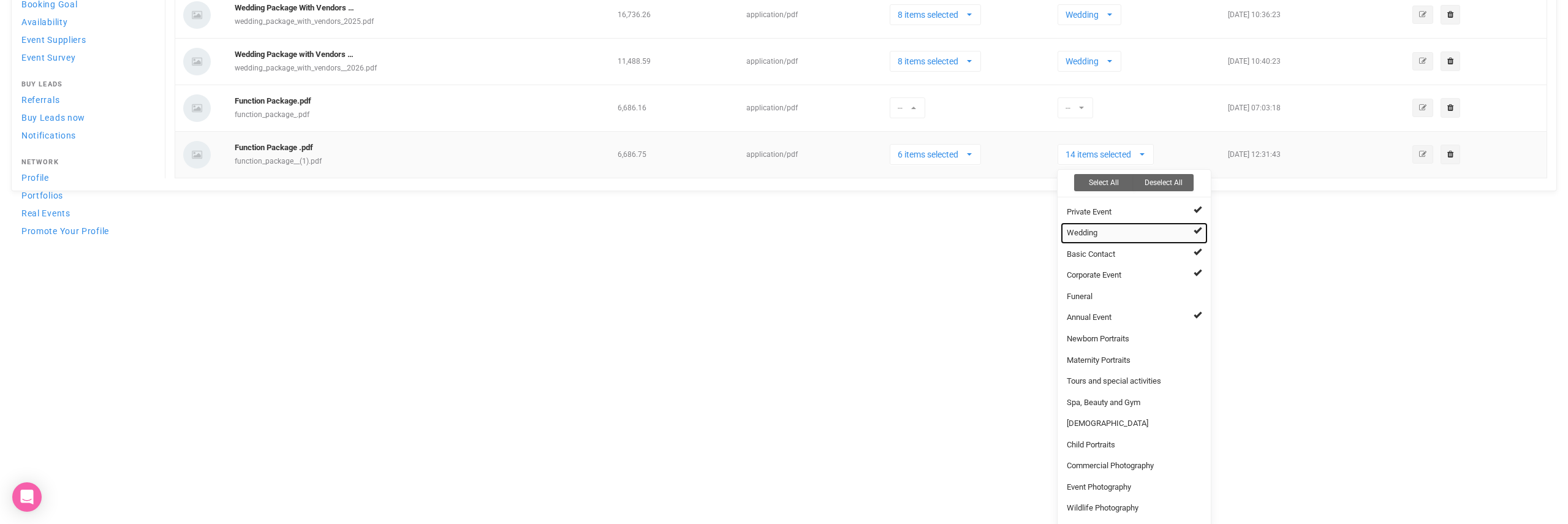
click at [1195, 228] on span at bounding box center [1198, 230] width 8 height 8
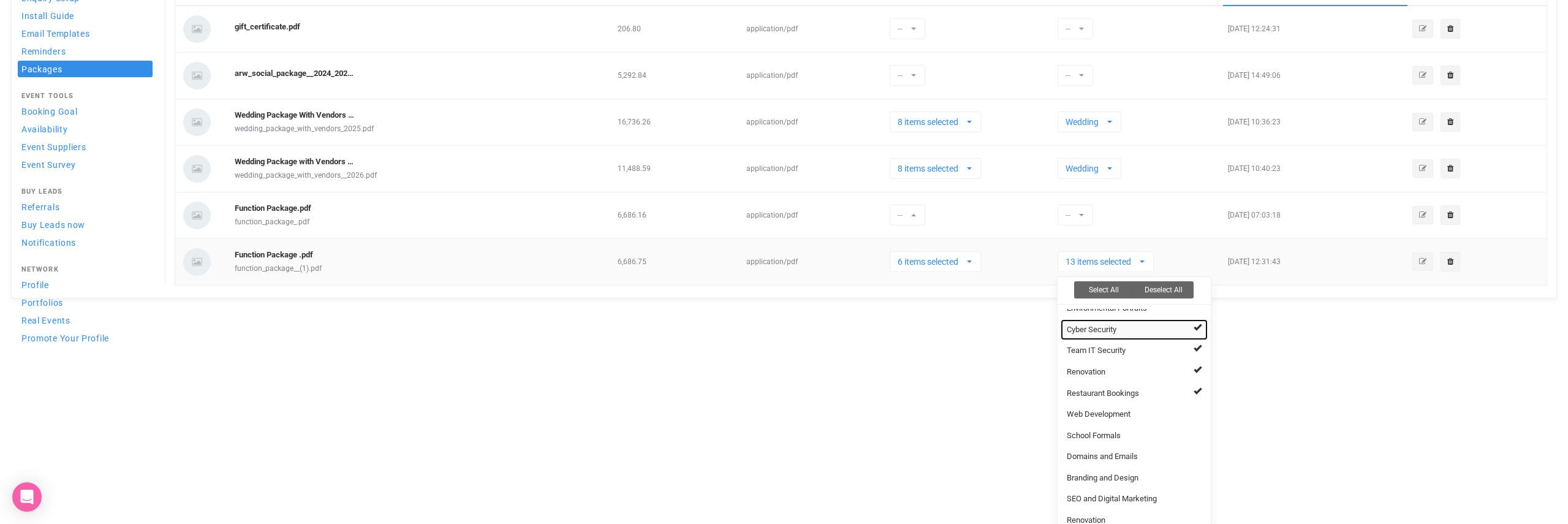
click at [1195, 323] on span at bounding box center [1198, 327] width 8 height 8
click at [1194, 344] on span at bounding box center [1198, 348] width 8 height 8
click at [1195, 365] on span at bounding box center [1198, 369] width 8 height 8
click at [1192, 383] on link "Restaurant Bookings" at bounding box center [1134, 394] width 147 height 21
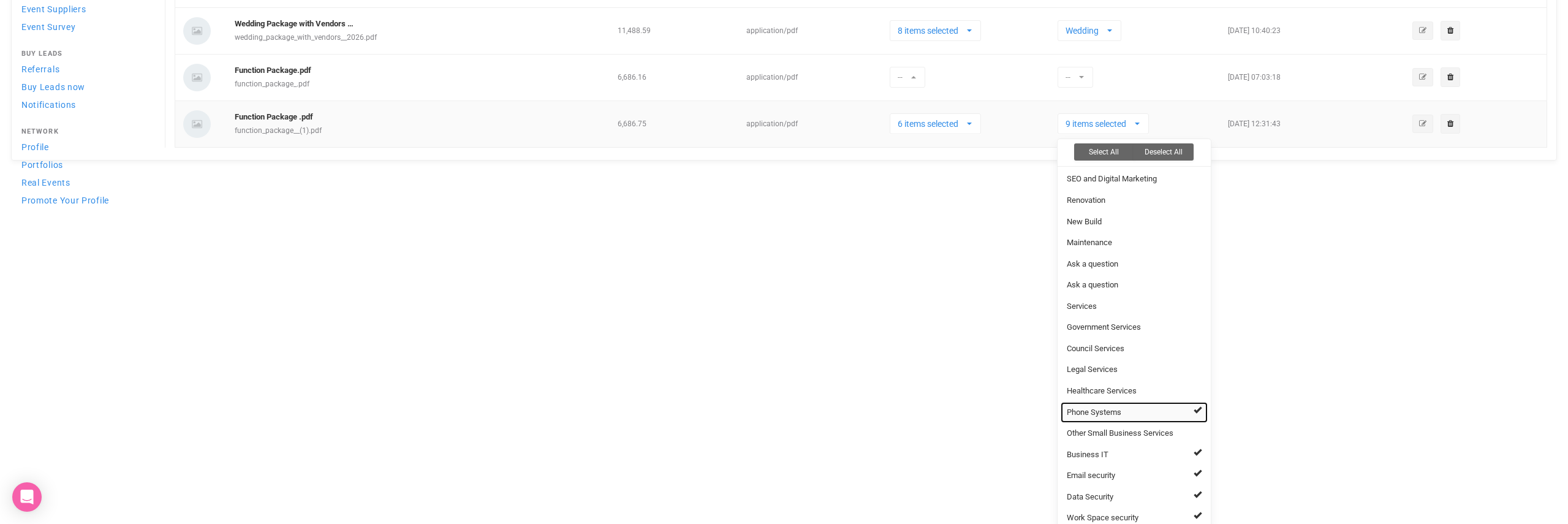
click at [1197, 406] on span at bounding box center [1198, 410] width 8 height 8
click at [1184, 445] on link "Business IT" at bounding box center [1134, 455] width 147 height 21
click at [1182, 465] on link "Email security" at bounding box center [1134, 476] width 147 height 21
drag, startPoint x: 1181, startPoint y: 472, endPoint x: 1176, endPoint y: 485, distance: 13.9
click at [1181, 487] on link "Data Security" at bounding box center [1134, 497] width 147 height 21
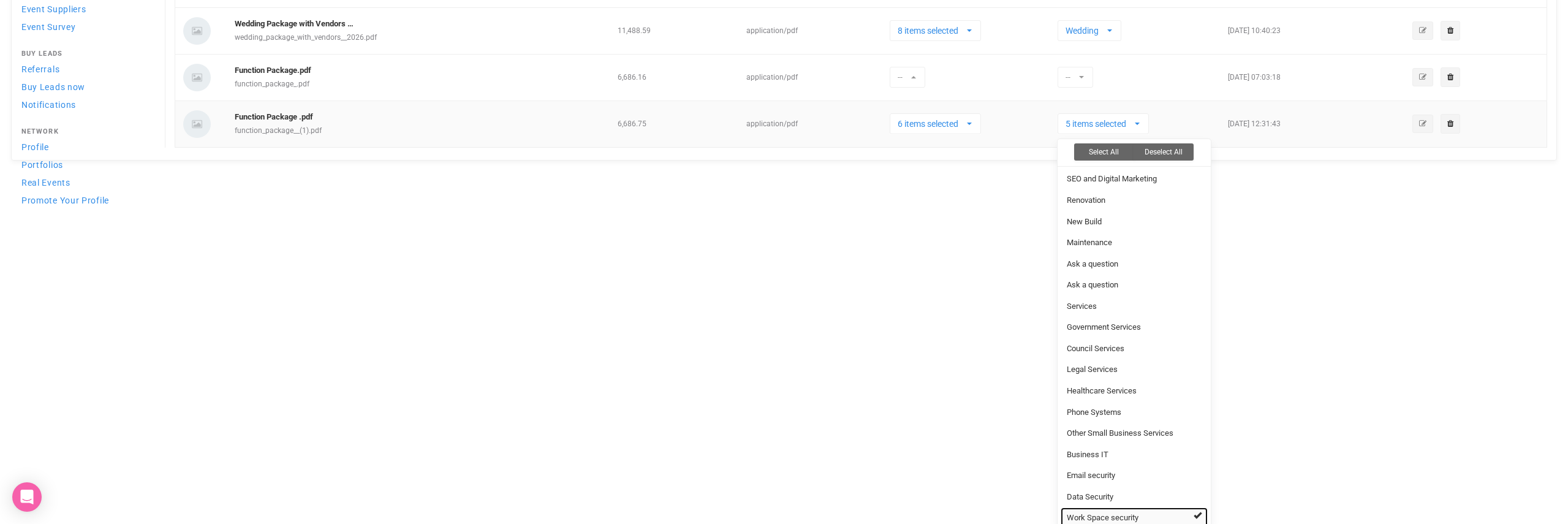
click at [1171, 508] on link "Work Space security" at bounding box center [1134, 518] width 147 height 21
